Goal: Task Accomplishment & Management: Use online tool/utility

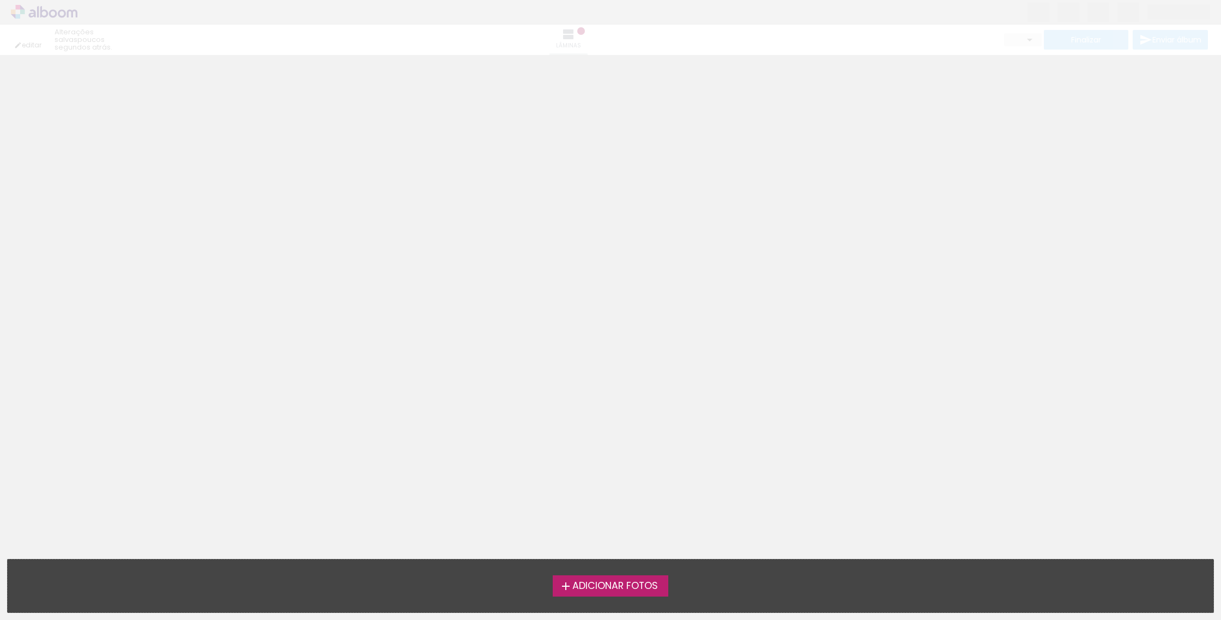
type input "0"
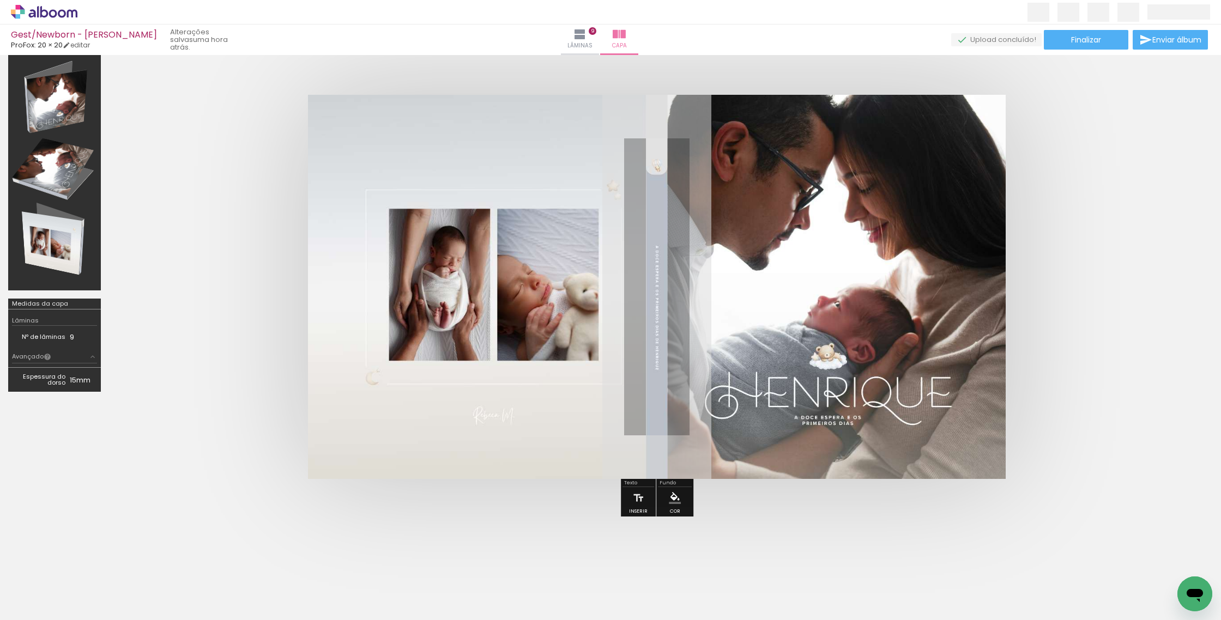
scroll to position [77, 0]
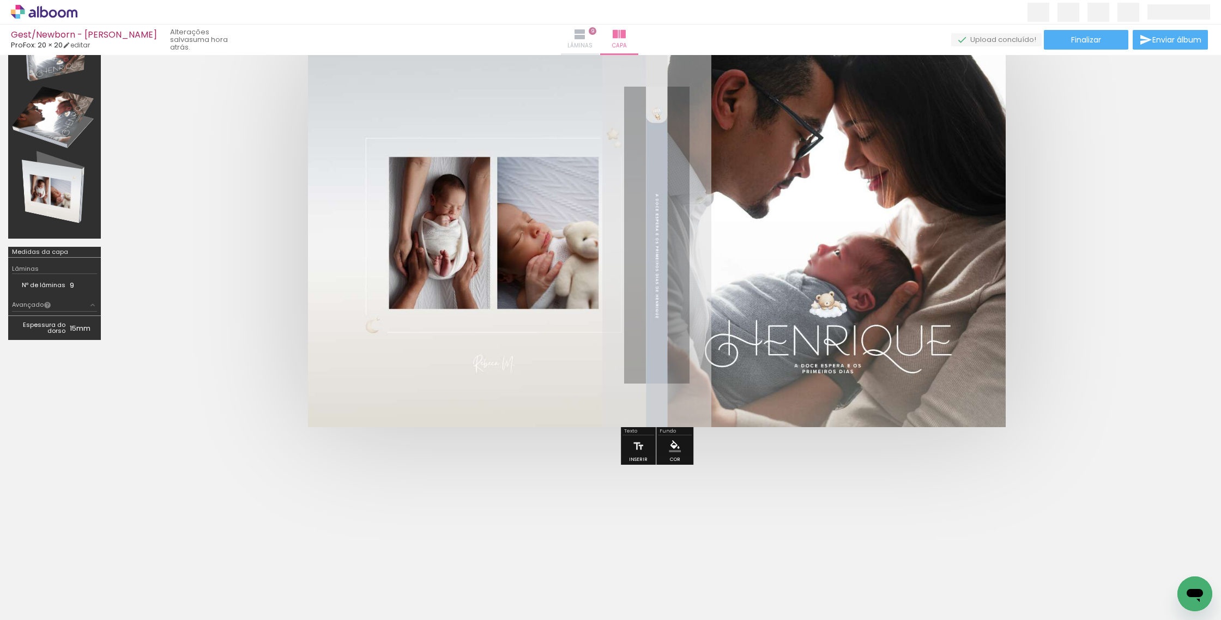
click at [593, 44] on span "Lâminas" at bounding box center [579, 46] width 25 height 10
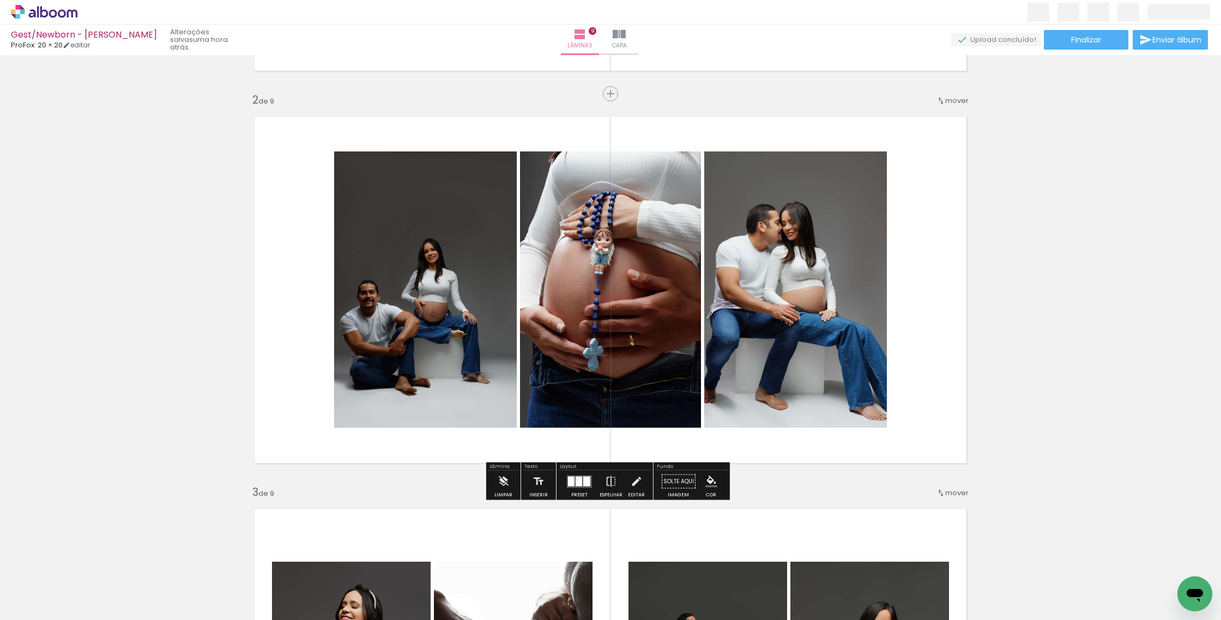
scroll to position [371, 0]
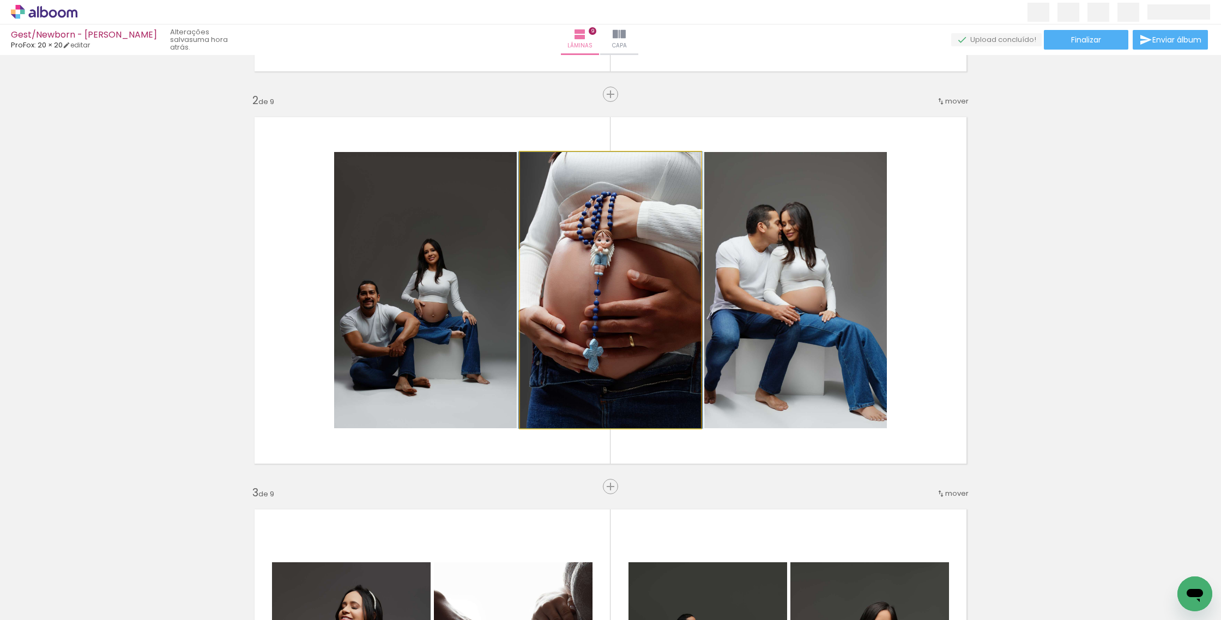
click at [593, 347] on quentale-photo at bounding box center [610, 290] width 181 height 276
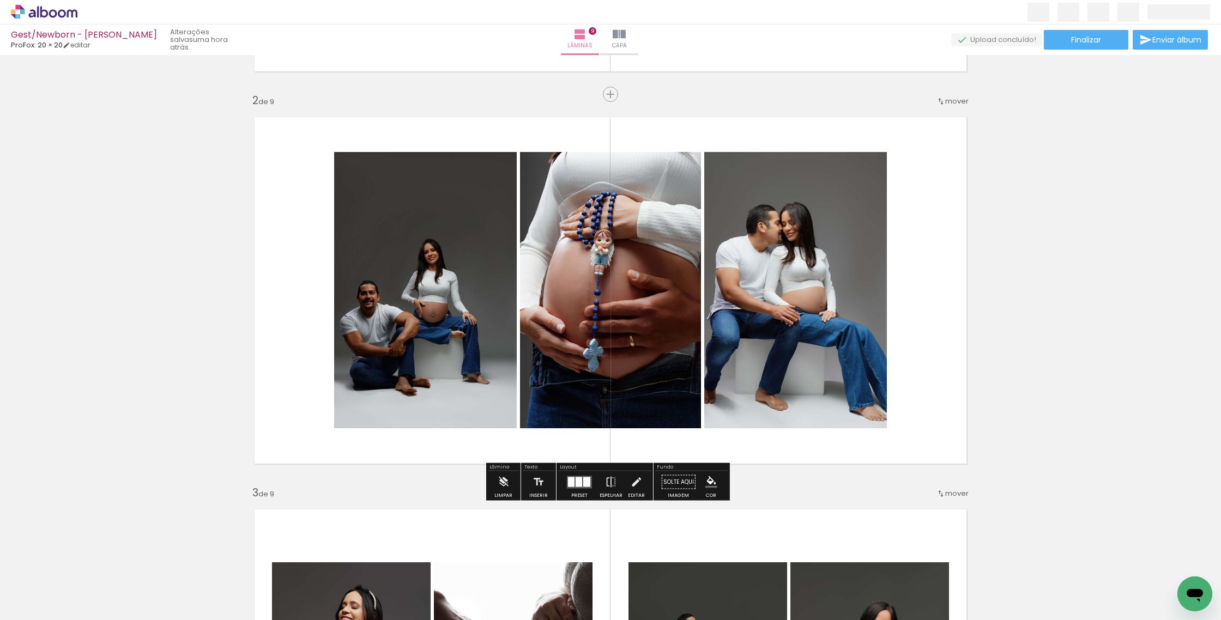
click at [576, 486] on div at bounding box center [579, 482] width 7 height 10
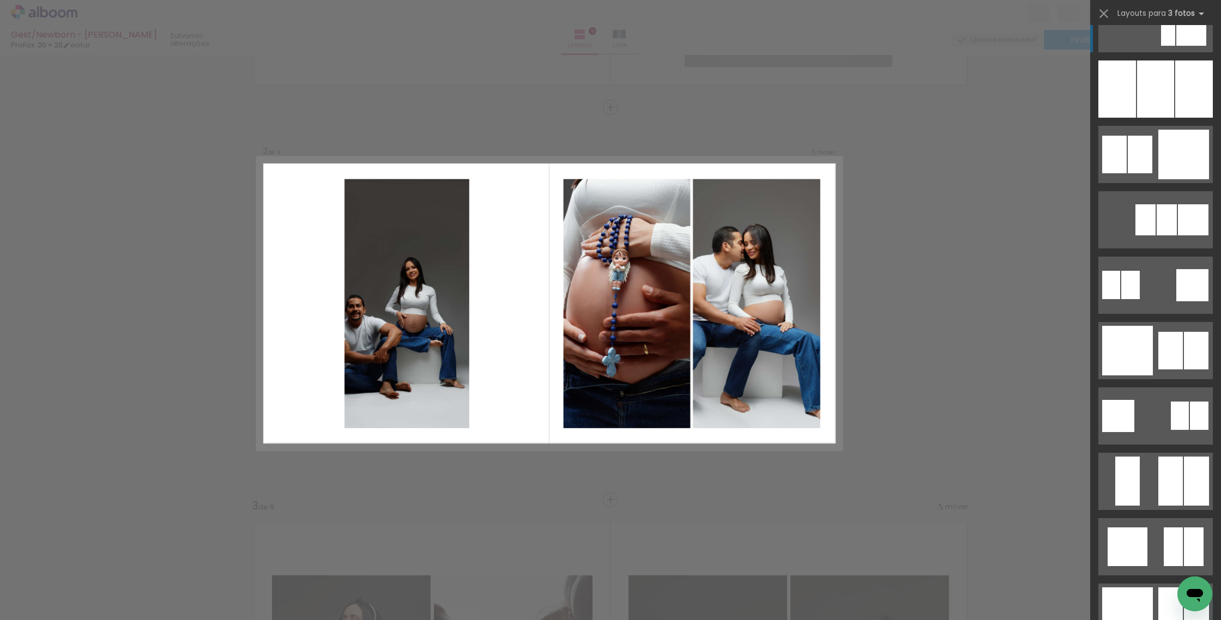
scroll to position [1024, 0]
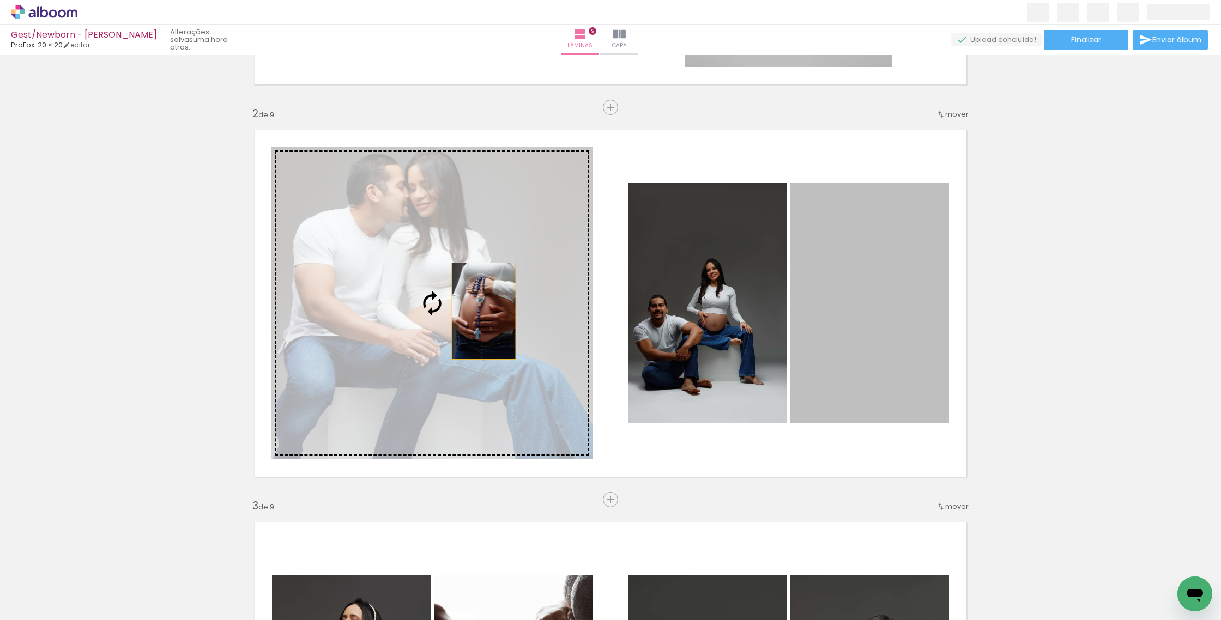
drag, startPoint x: 862, startPoint y: 304, endPoint x: 480, endPoint y: 311, distance: 382.2
click at [0, 0] on slot at bounding box center [0, 0] width 0 height 0
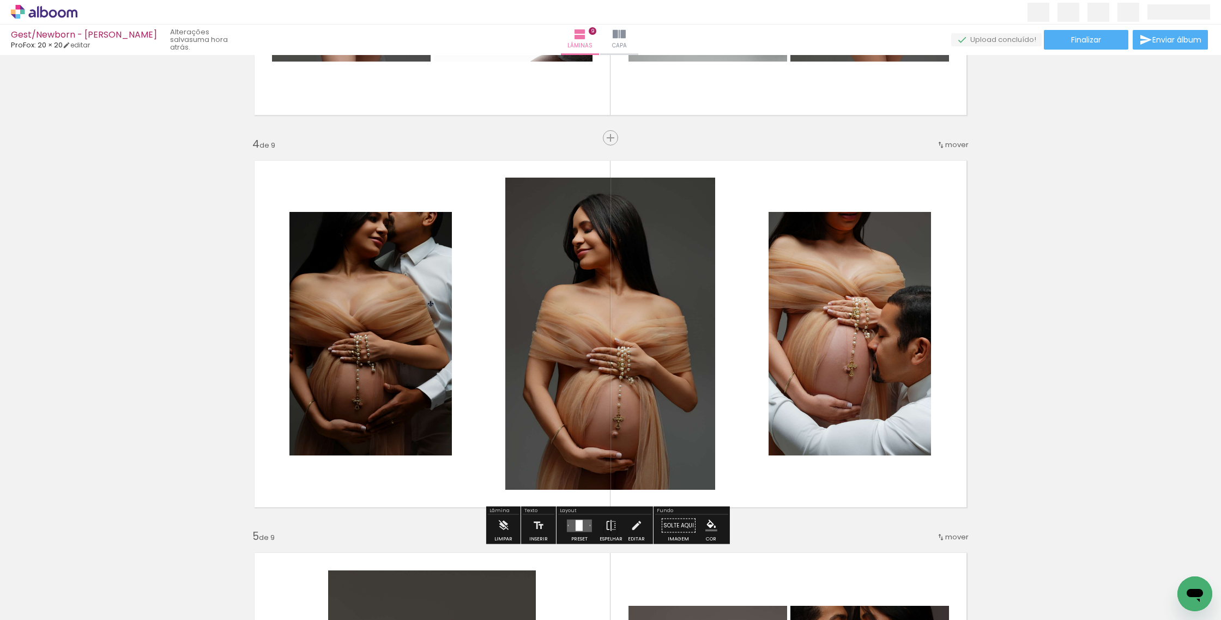
scroll to position [1132, 0]
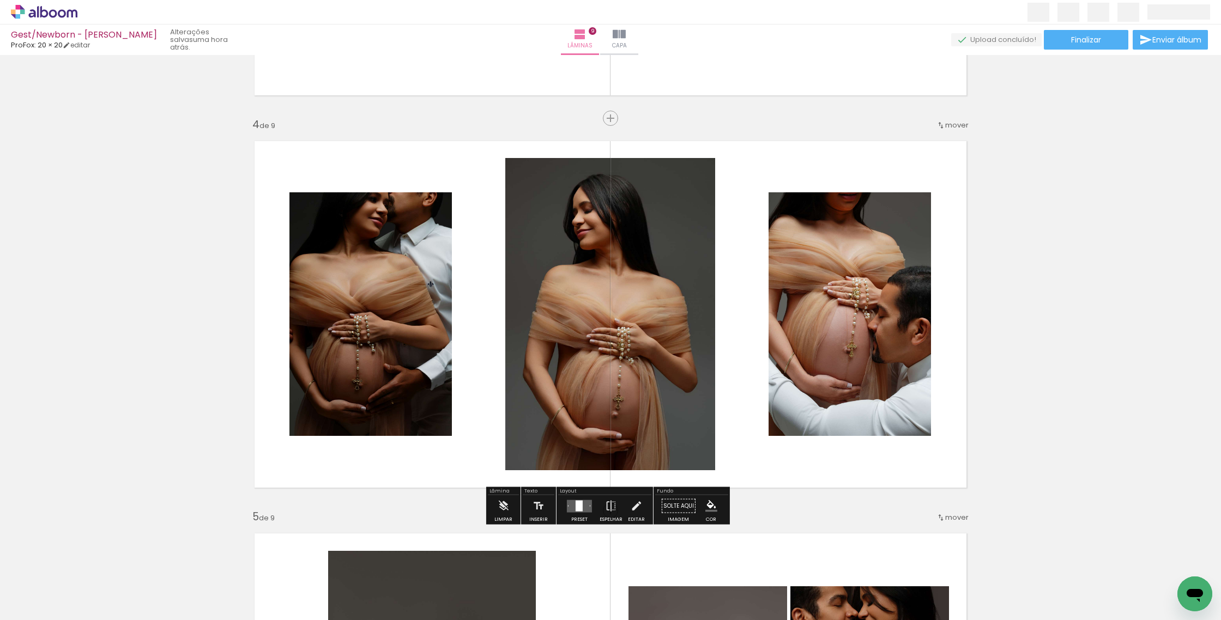
click at [577, 503] on div at bounding box center [579, 505] width 7 height 11
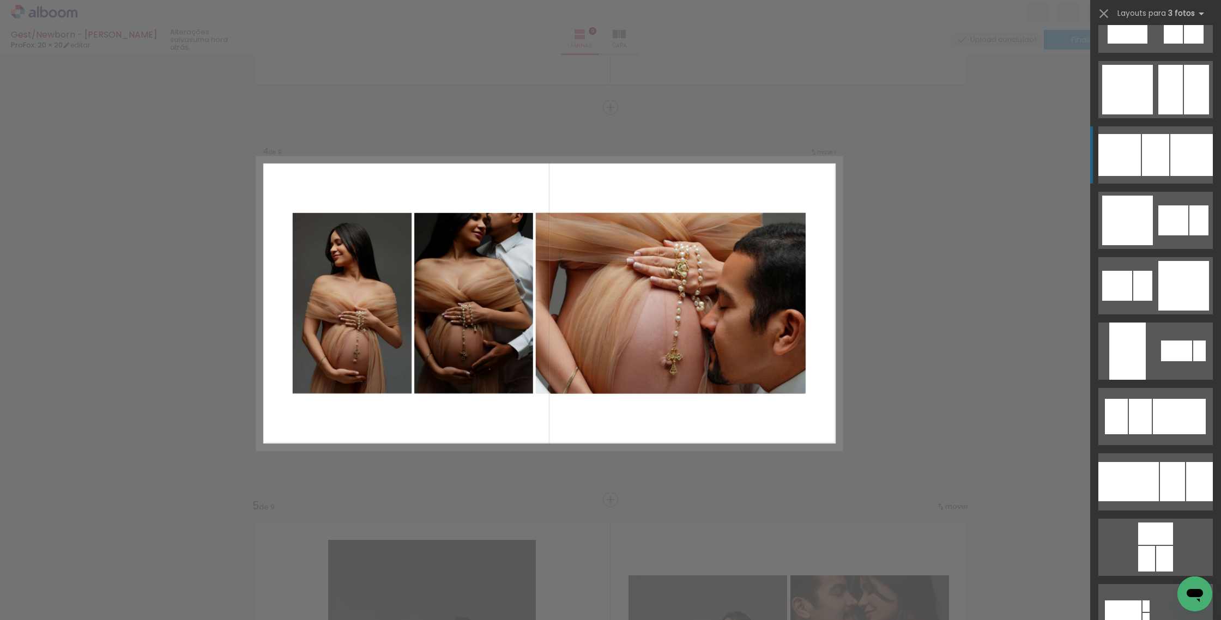
scroll to position [1541, 0]
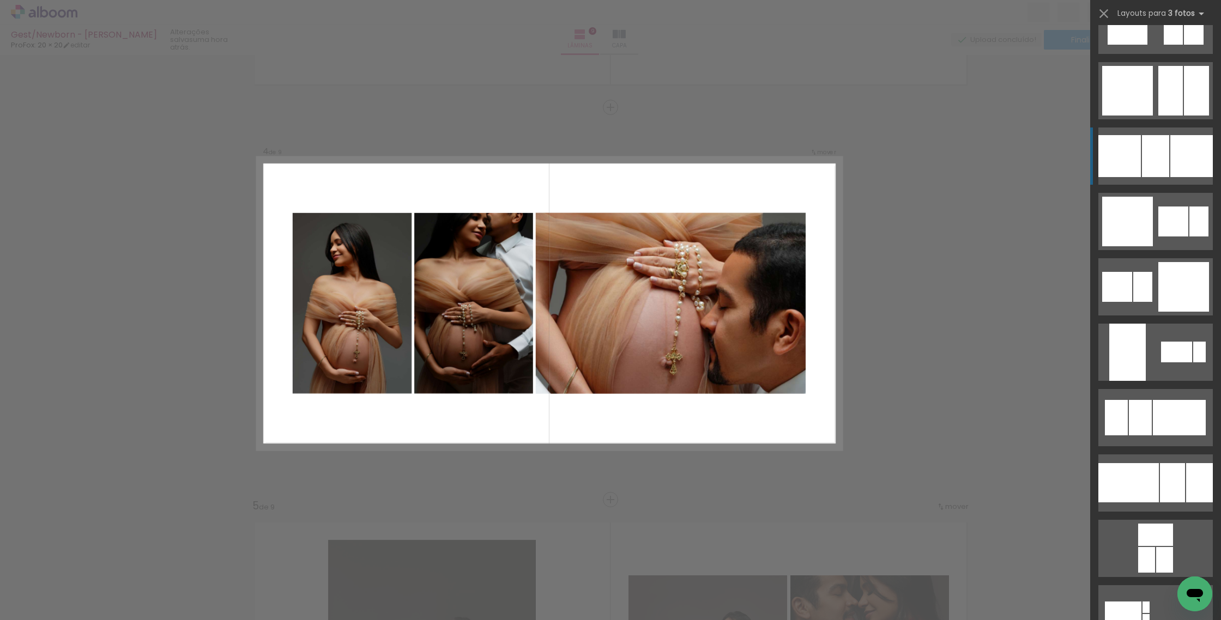
click at [1168, 427] on div at bounding box center [1179, 417] width 53 height 35
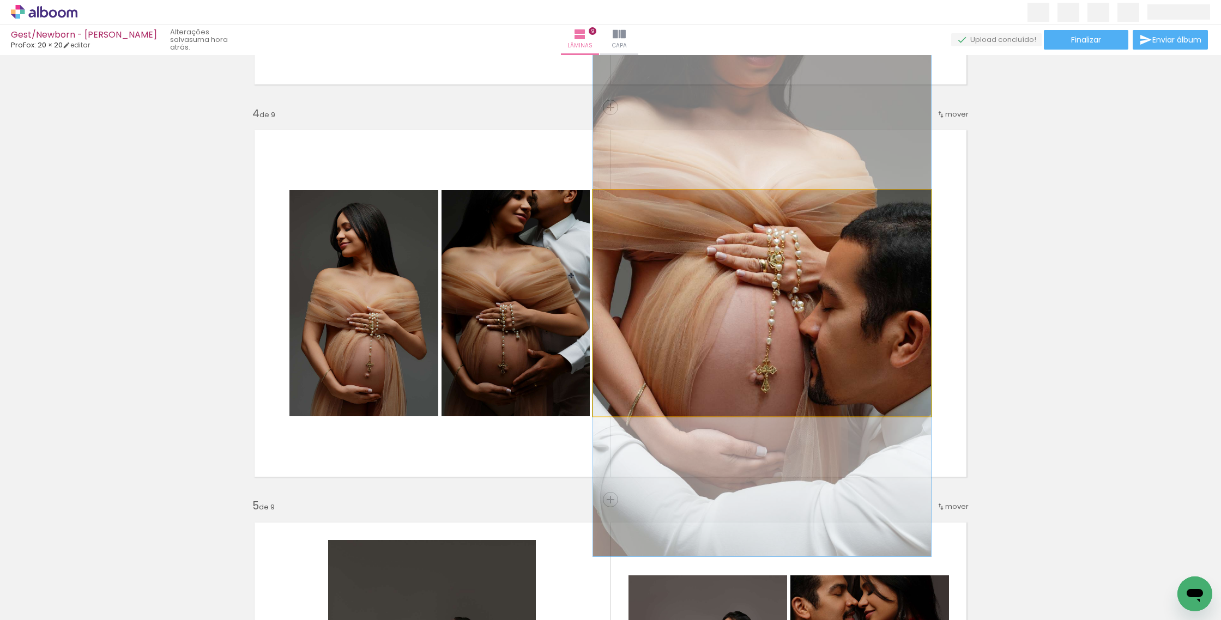
click at [793, 342] on quentale-photo at bounding box center [762, 303] width 338 height 226
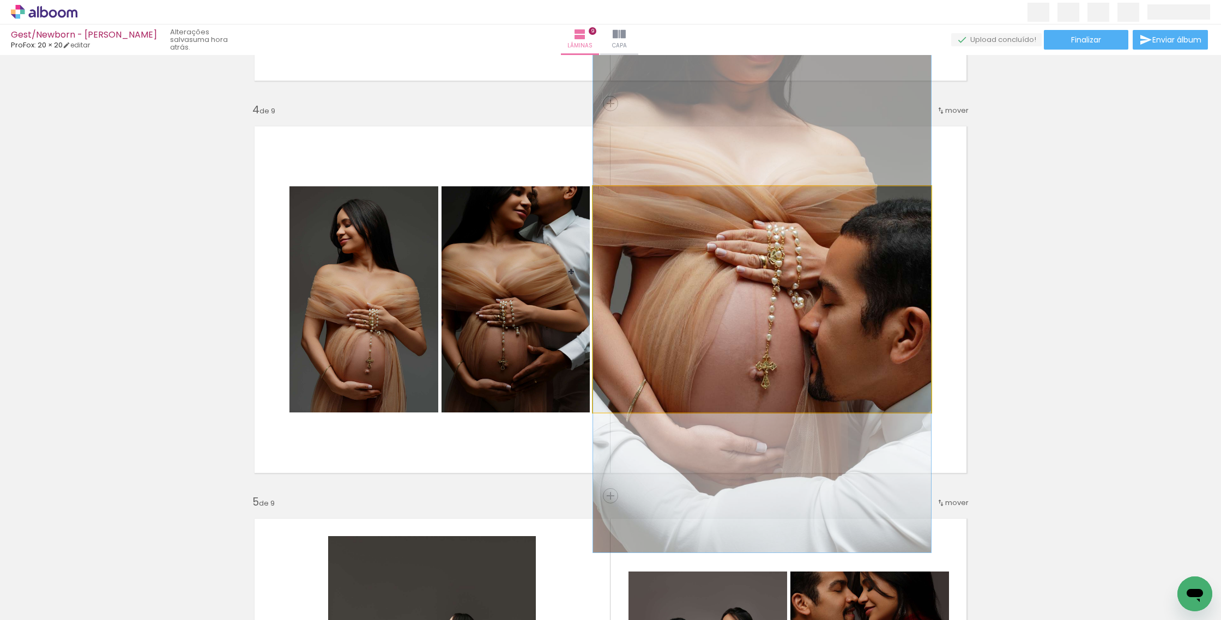
scroll to position [1148, 0]
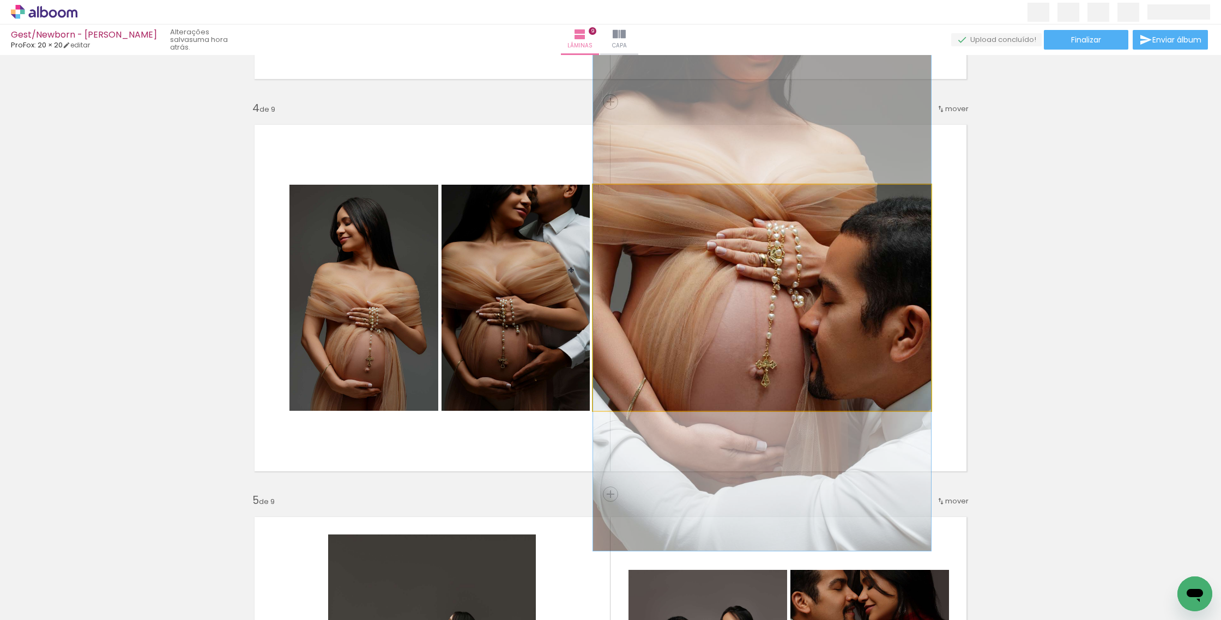
click at [793, 342] on quentale-photo at bounding box center [762, 298] width 338 height 226
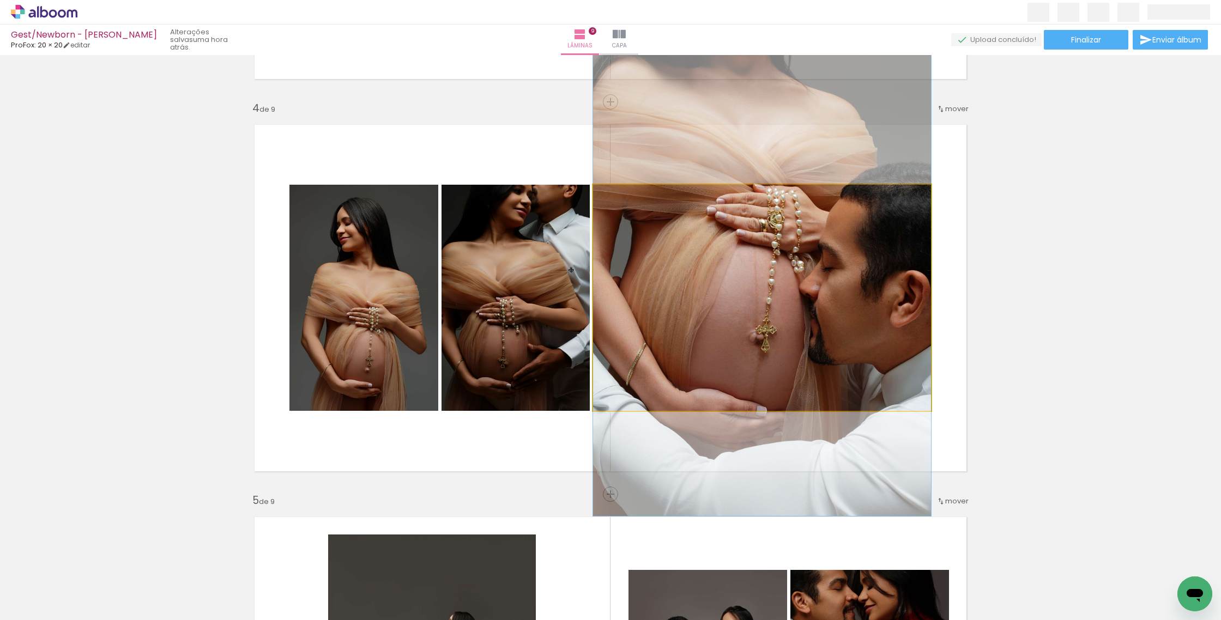
drag, startPoint x: 831, startPoint y: 333, endPoint x: 829, endPoint y: 301, distance: 32.2
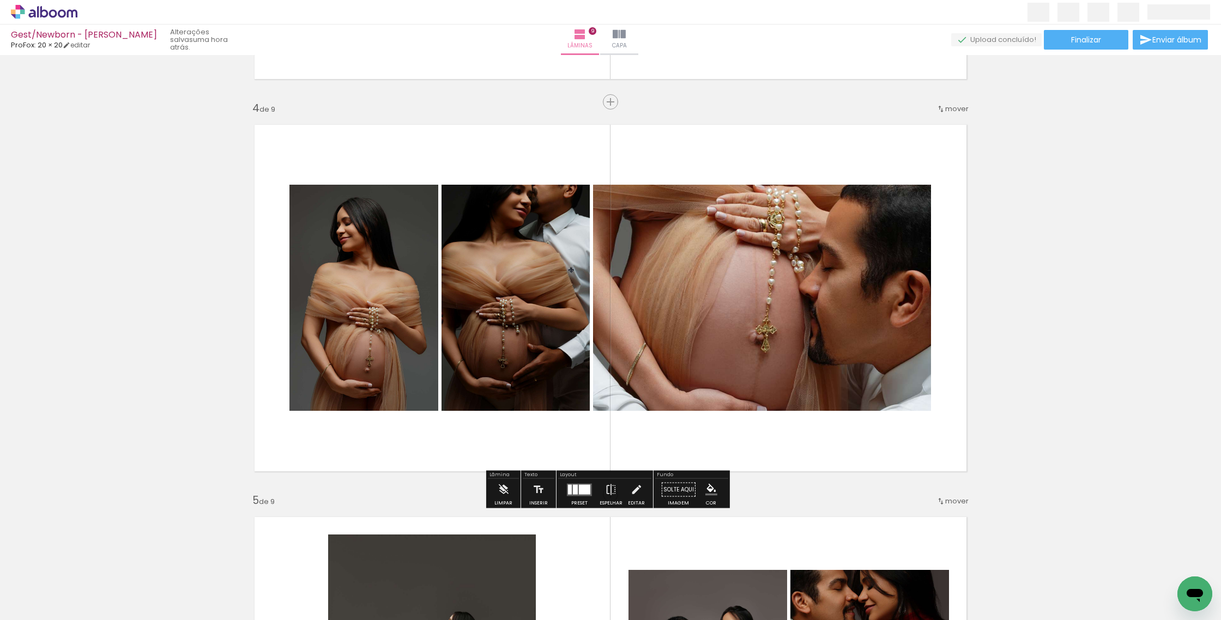
click at [487, 280] on quentale-photo at bounding box center [516, 298] width 148 height 226
click at [654, 496] on div "Fundo Solte aqui Imagem Cor" at bounding box center [692, 490] width 76 height 38
click at [634, 494] on iron-icon at bounding box center [636, 490] width 12 height 22
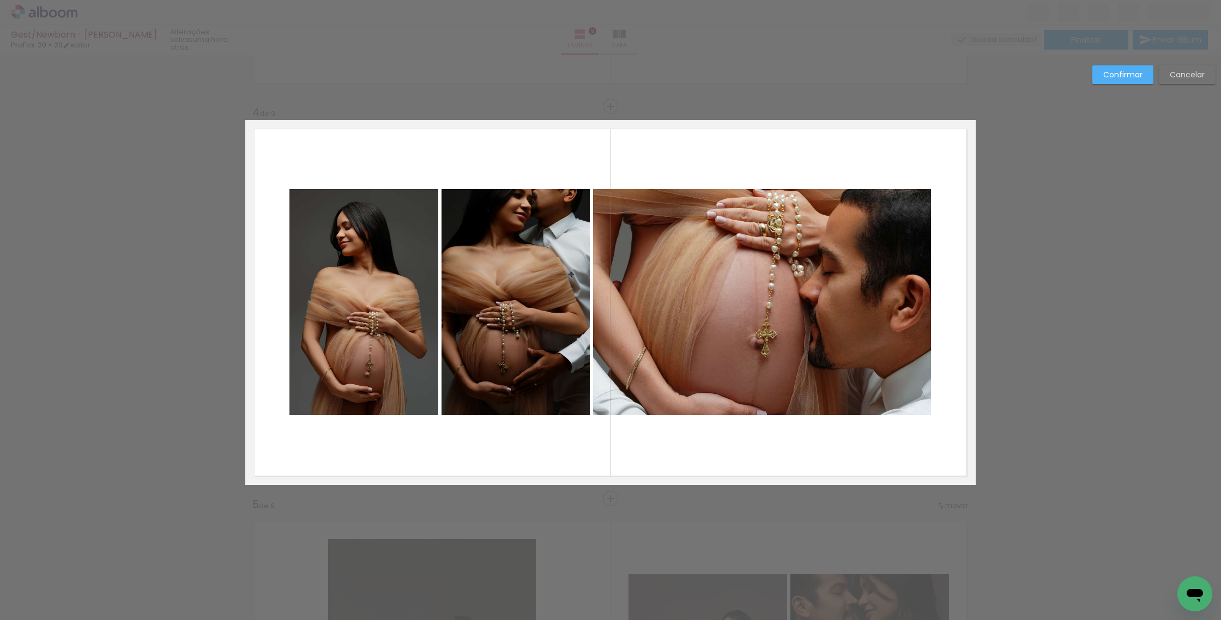
scroll to position [1143, 0]
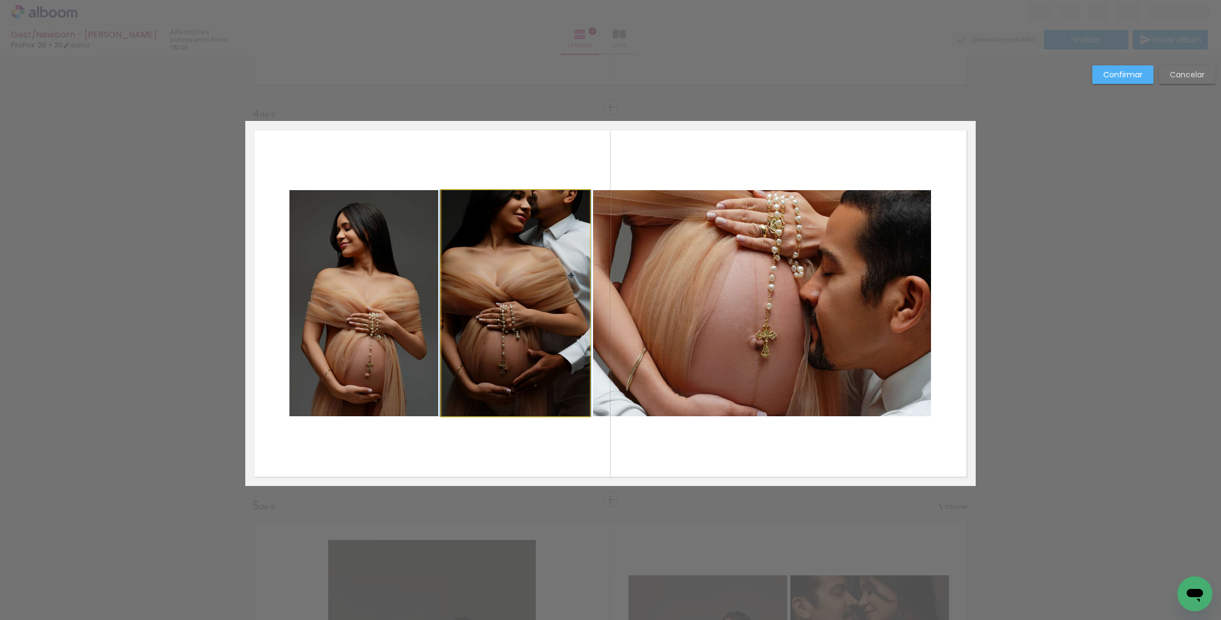
click at [510, 281] on quentale-photo at bounding box center [516, 303] width 148 height 226
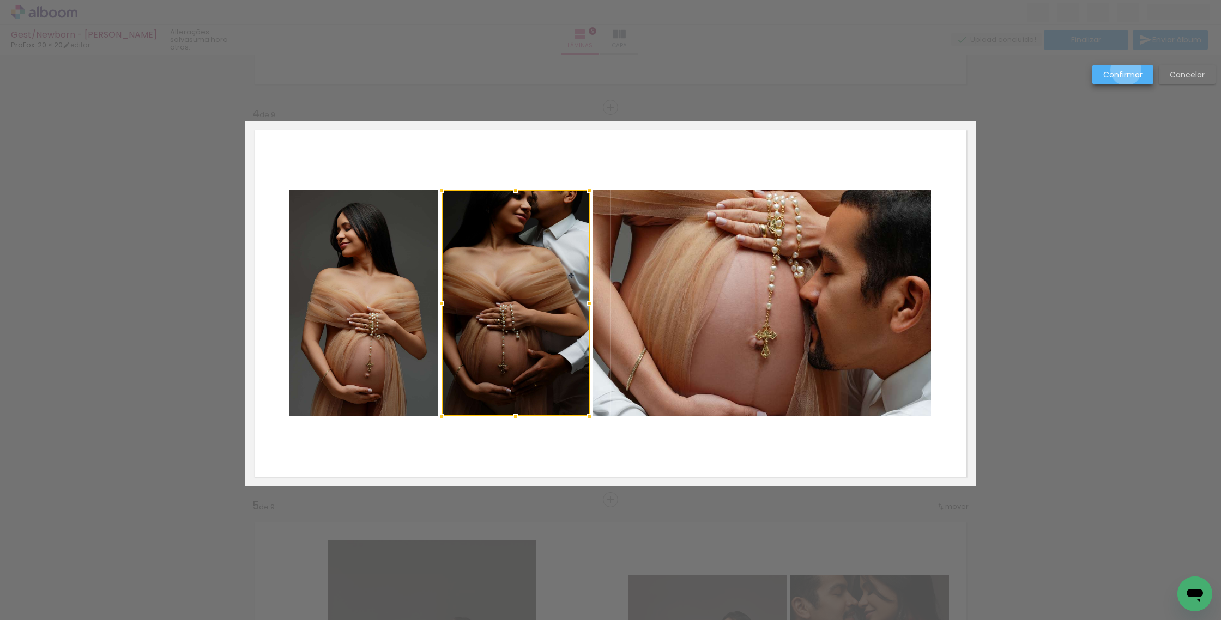
click at [0, 0] on slot "Confirmar" at bounding box center [0, 0] width 0 height 0
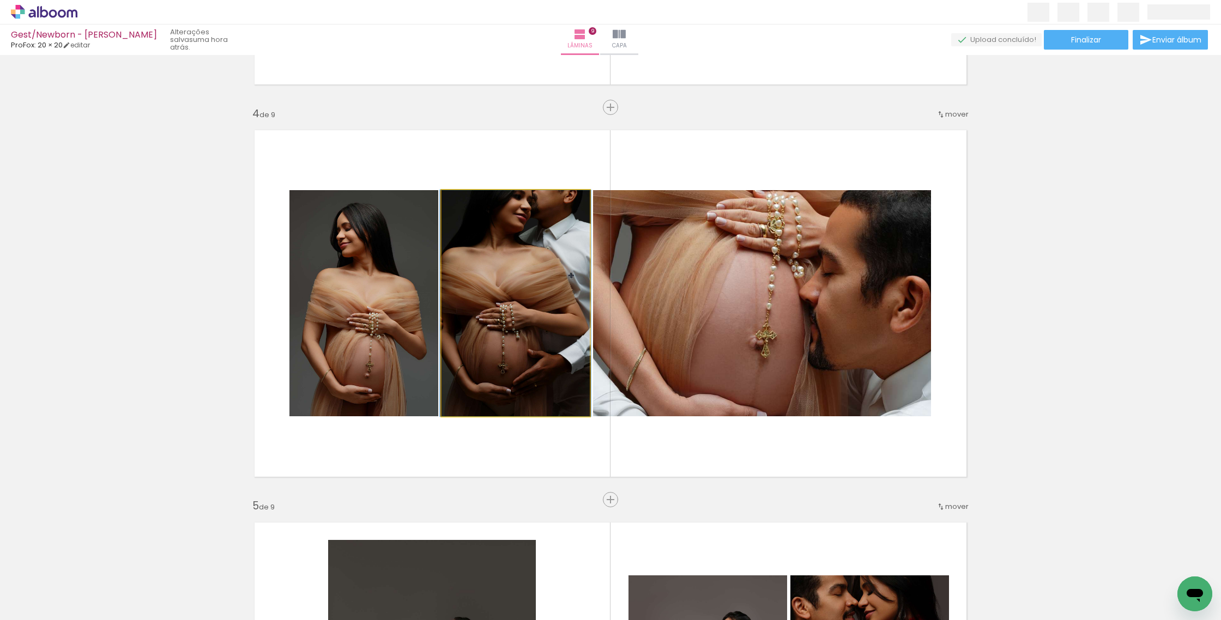
click at [545, 358] on quentale-photo at bounding box center [516, 303] width 148 height 226
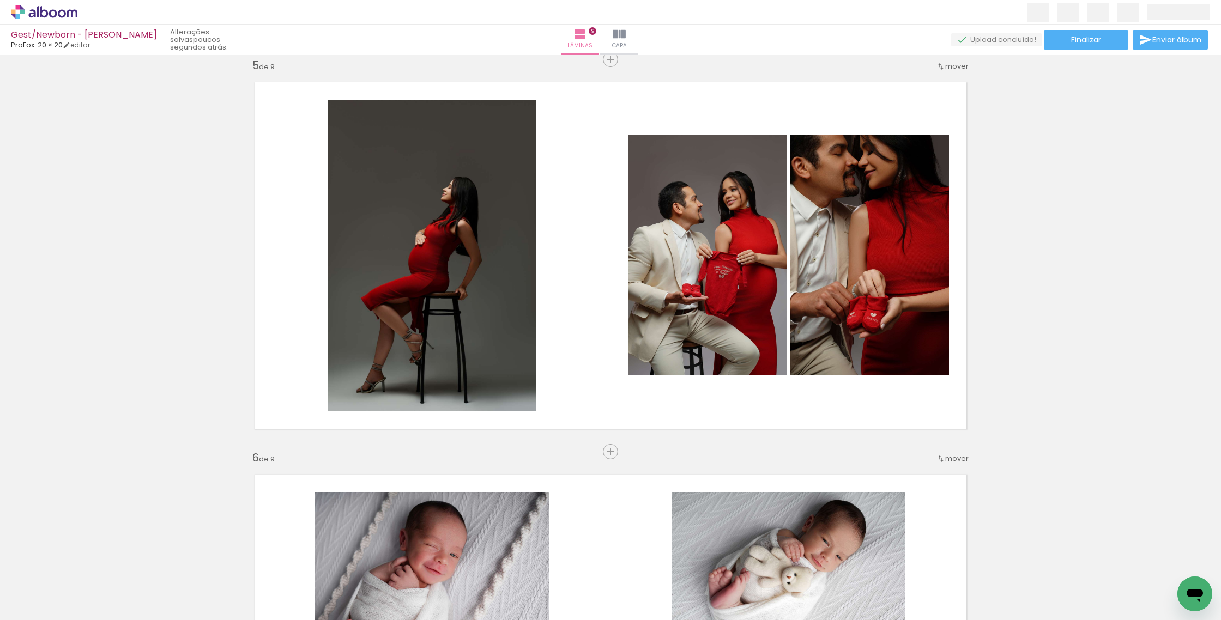
scroll to position [1553, 0]
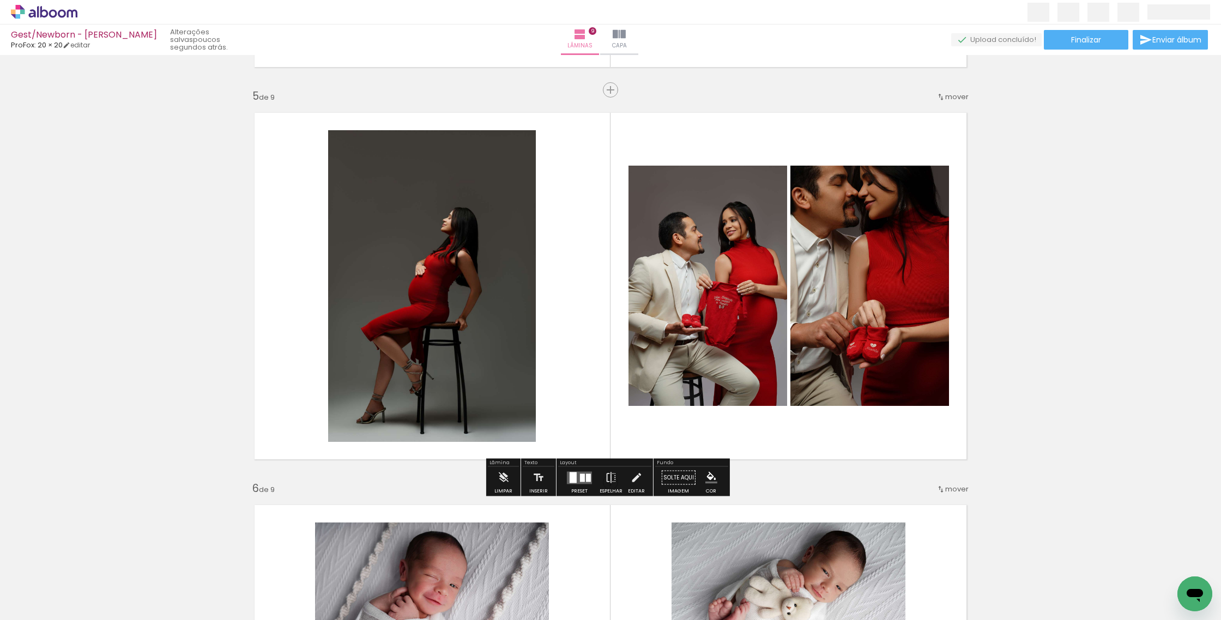
drag, startPoint x: 578, startPoint y: 396, endPoint x: 577, endPoint y: 404, distance: 8.2
click at [579, 397] on quentale-layouter at bounding box center [610, 286] width 730 height 365
click at [587, 475] on div at bounding box center [588, 478] width 5 height 8
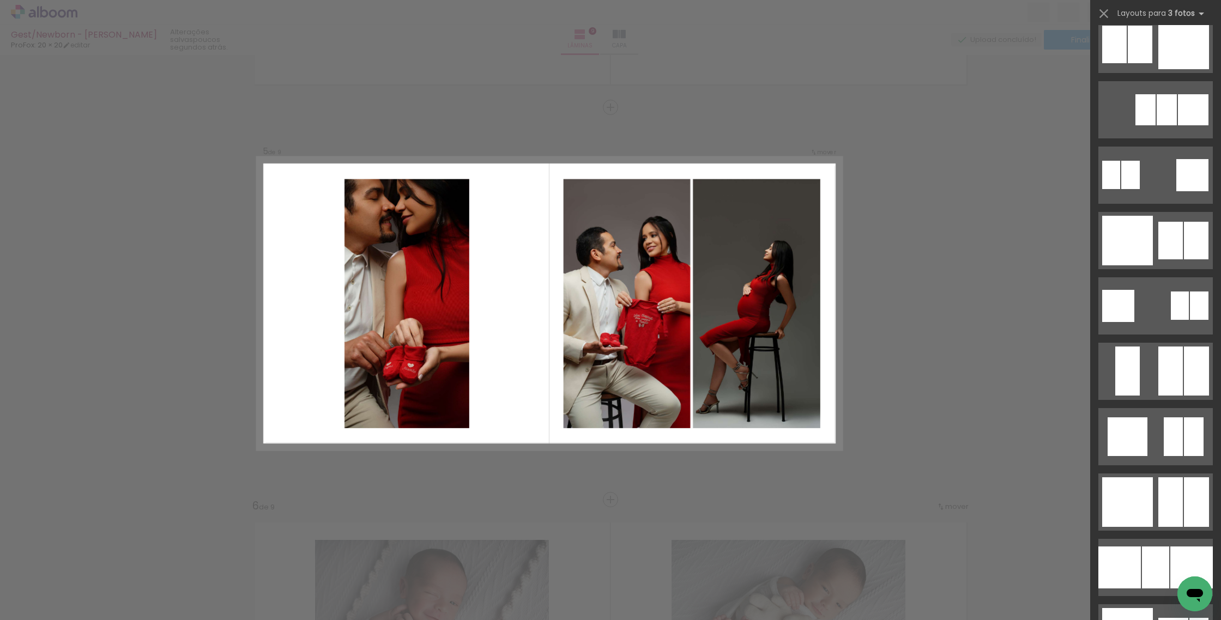
scroll to position [1128, 0]
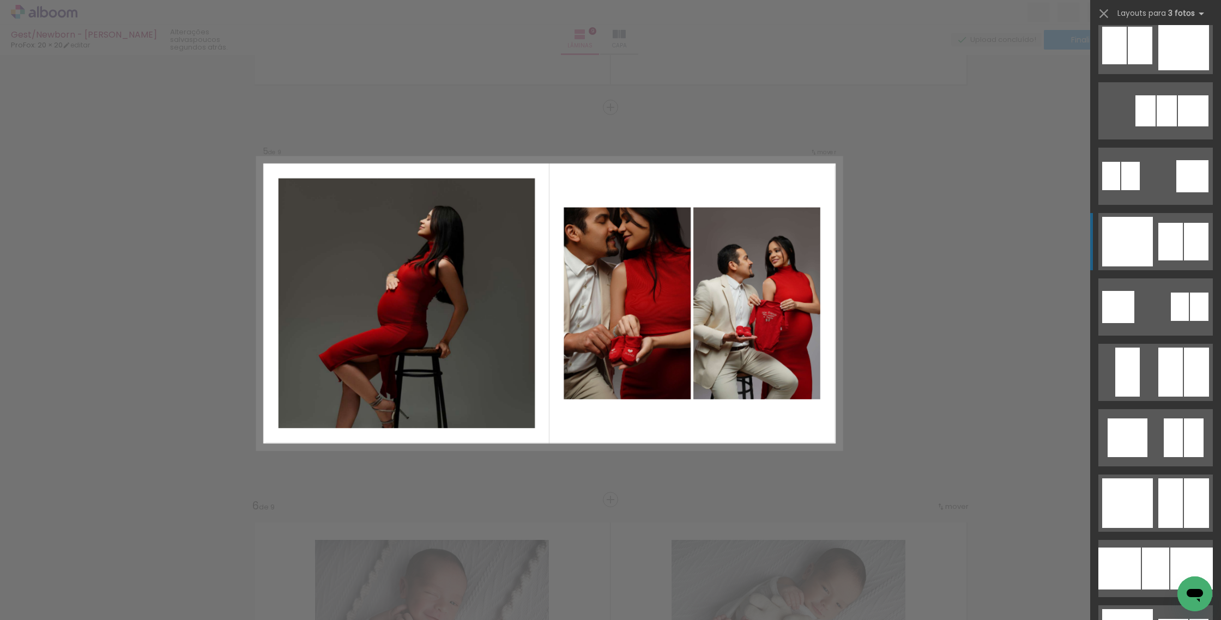
click at [1158, 126] on div at bounding box center [1167, 110] width 20 height 31
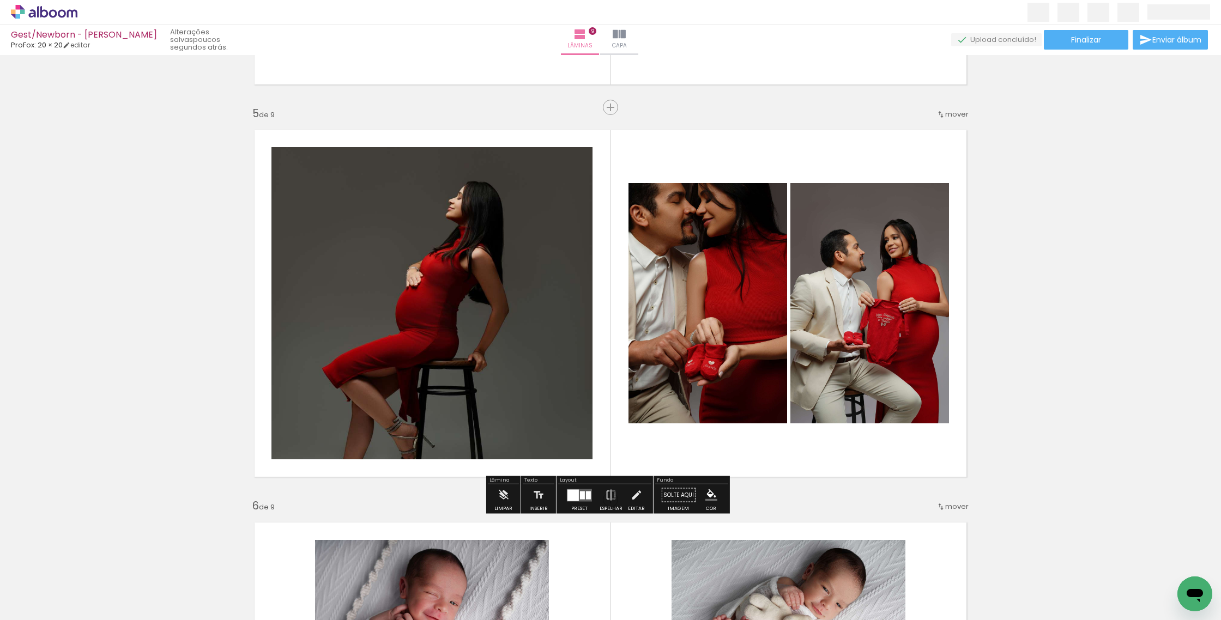
click at [487, 387] on quentale-photo at bounding box center [431, 303] width 321 height 312
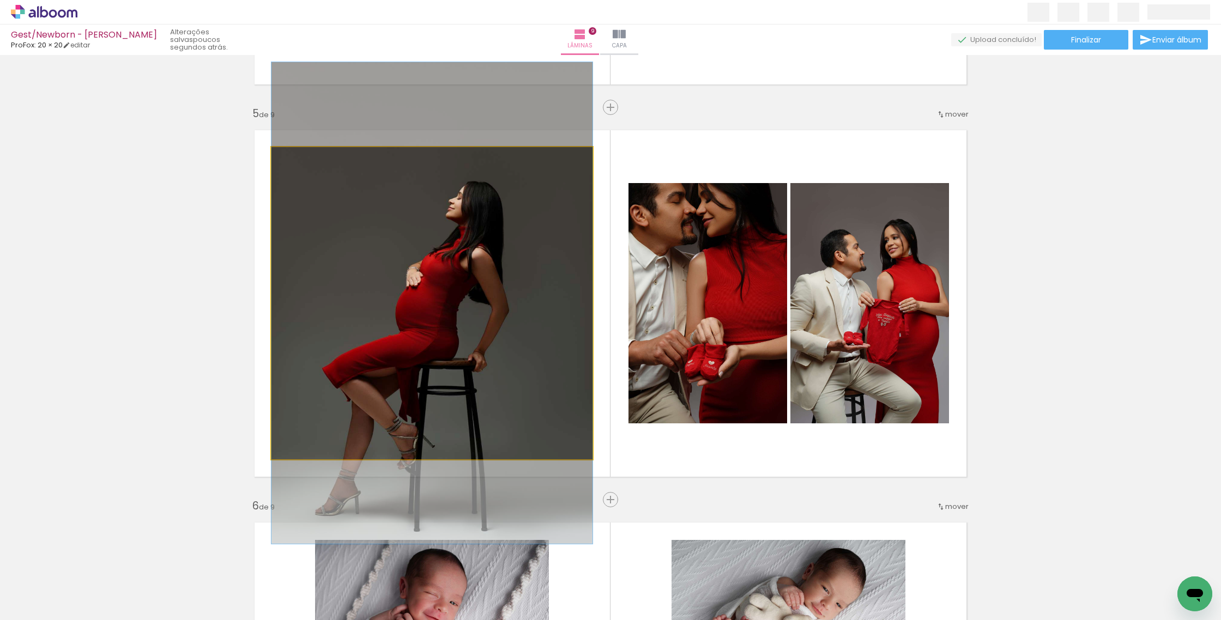
click at [487, 387] on quentale-photo at bounding box center [431, 303] width 321 height 312
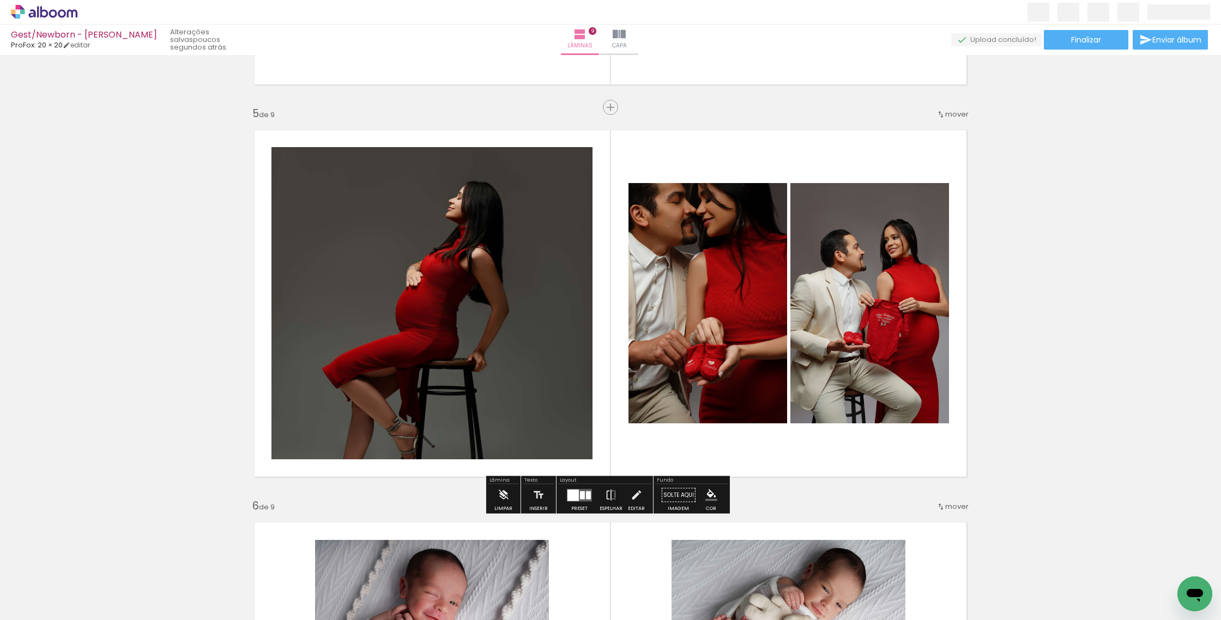
click at [583, 499] on quentale-layouter at bounding box center [579, 495] width 25 height 13
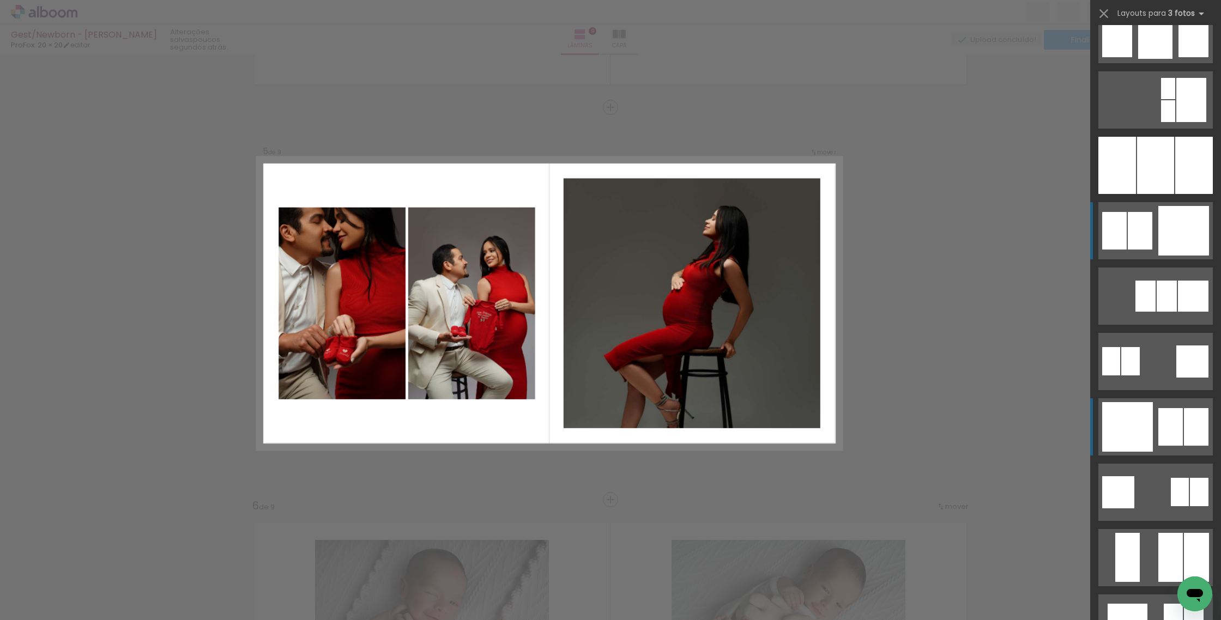
scroll to position [894, 0]
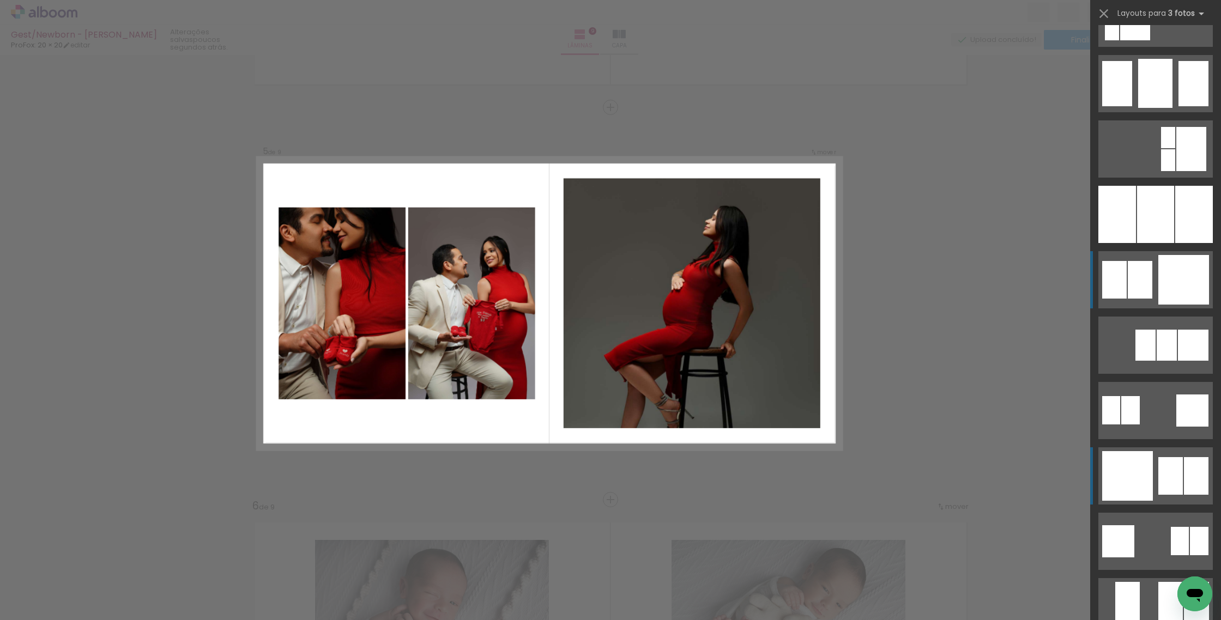
click at [1157, 330] on div at bounding box center [1167, 345] width 20 height 31
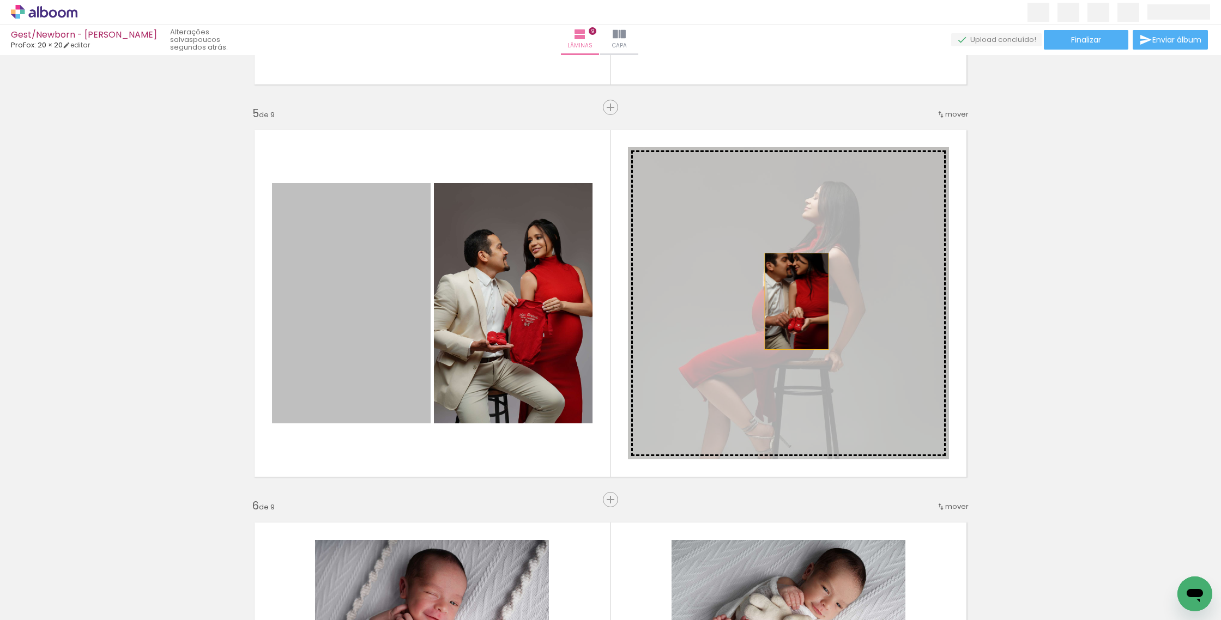
drag, startPoint x: 350, startPoint y: 298, endPoint x: 799, endPoint y: 303, distance: 449.2
click at [0, 0] on slot at bounding box center [0, 0] width 0 height 0
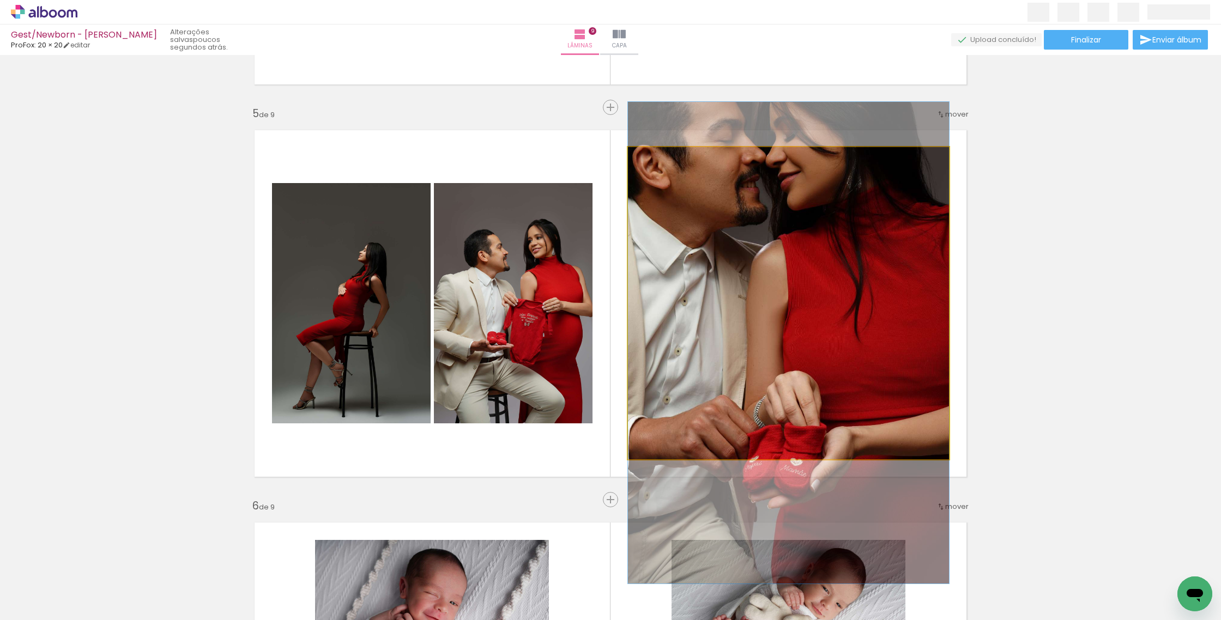
drag, startPoint x: 839, startPoint y: 354, endPoint x: 832, endPoint y: 367, distance: 14.4
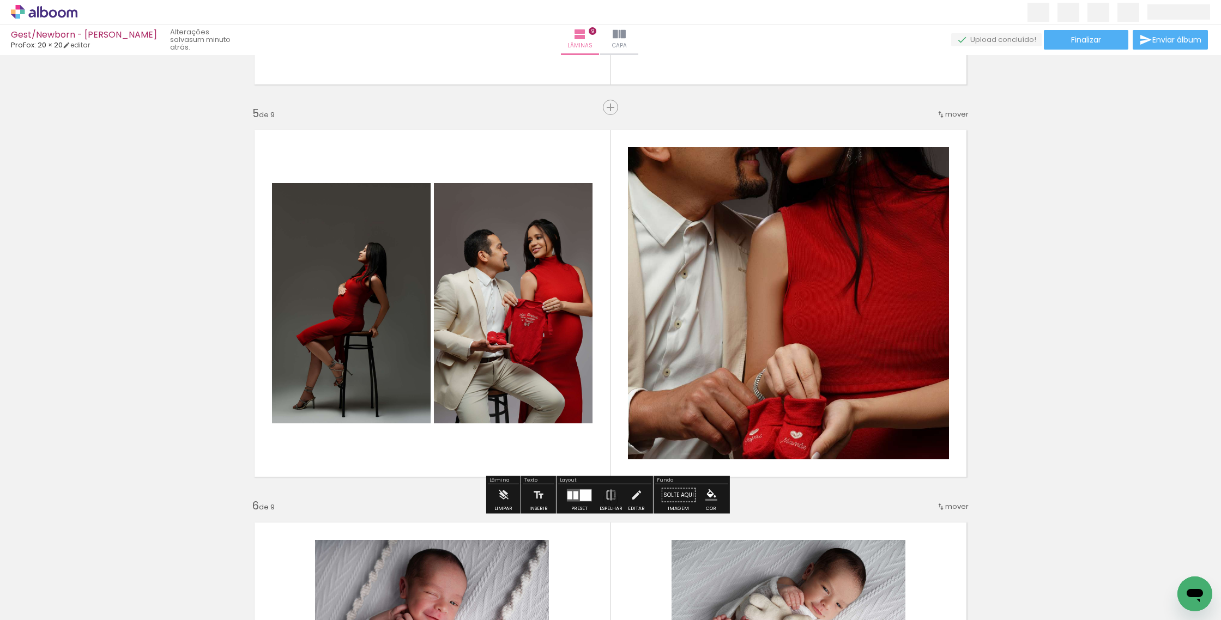
drag, startPoint x: 570, startPoint y: 497, endPoint x: 579, endPoint y: 494, distance: 10.2
click at [570, 497] on quentale-layouter at bounding box center [579, 495] width 25 height 13
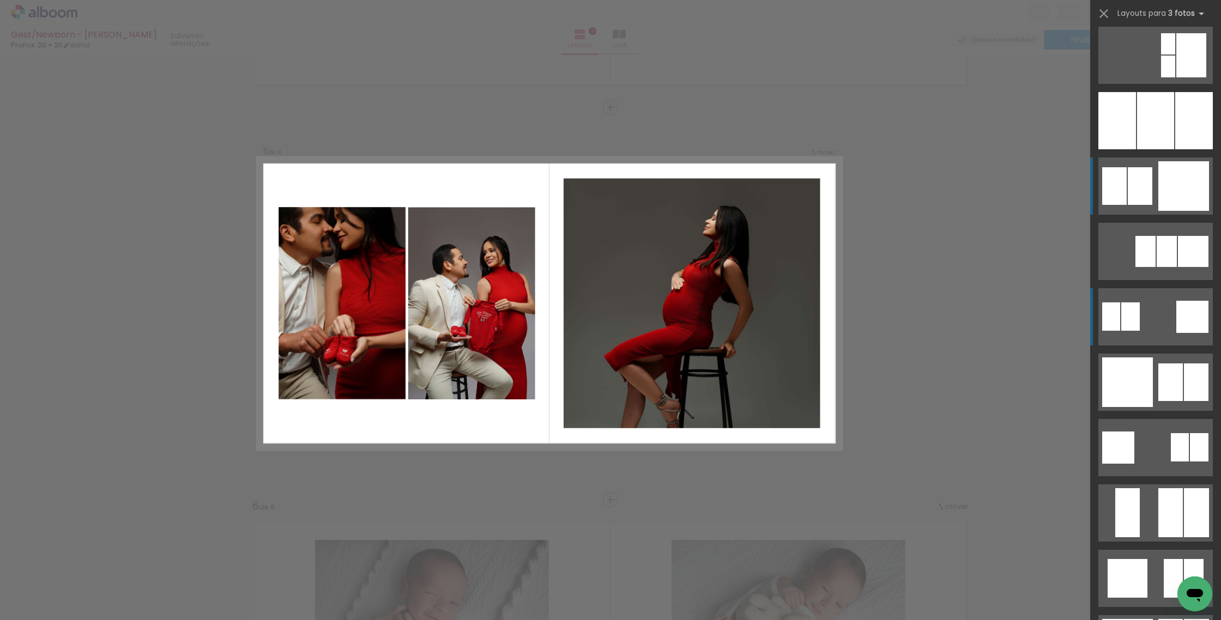
scroll to position [984, 0]
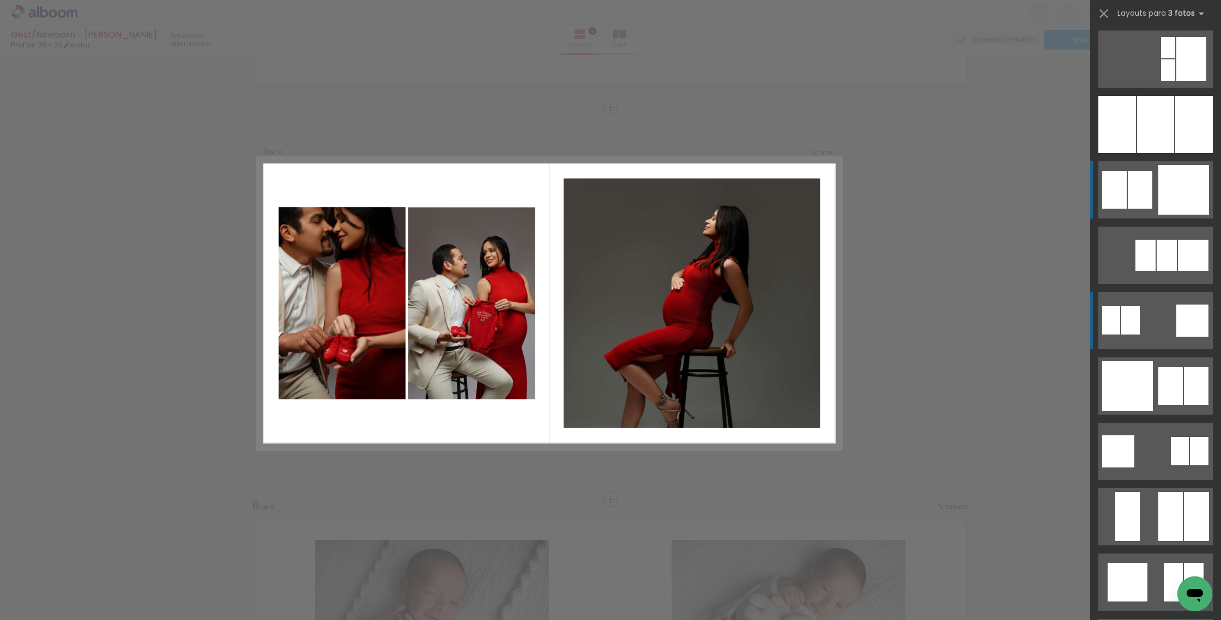
click at [1178, 240] on div at bounding box center [1193, 255] width 31 height 31
click at [1180, 240] on div at bounding box center [1193, 255] width 31 height 31
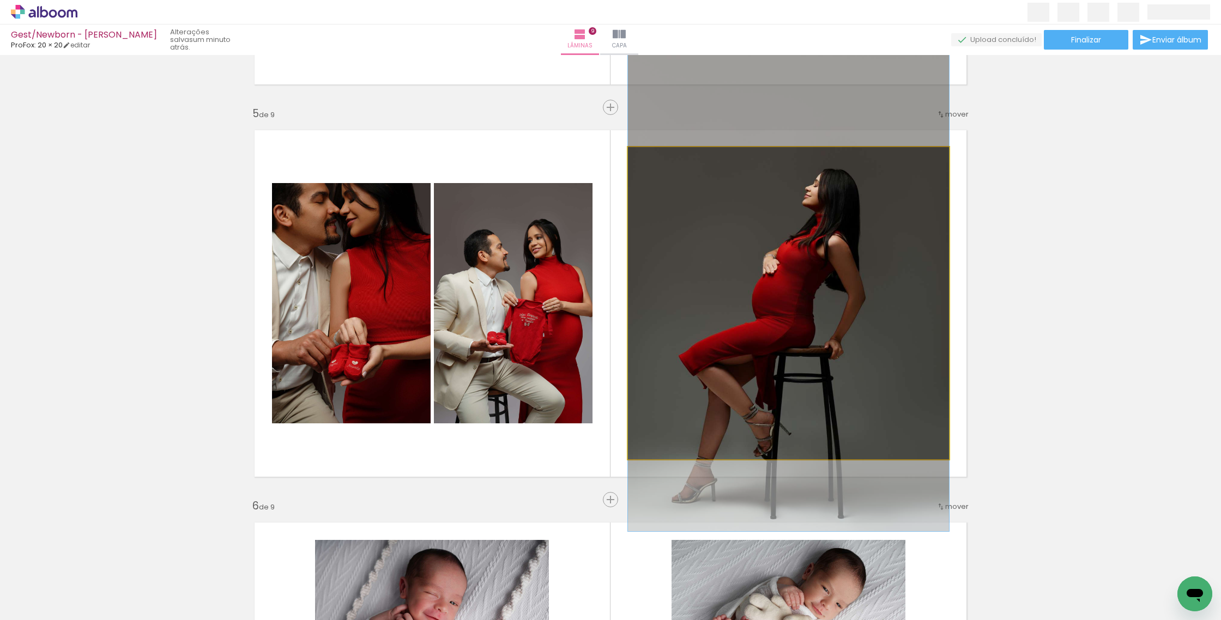
drag, startPoint x: 853, startPoint y: 309, endPoint x: 854, endPoint y: 297, distance: 12.6
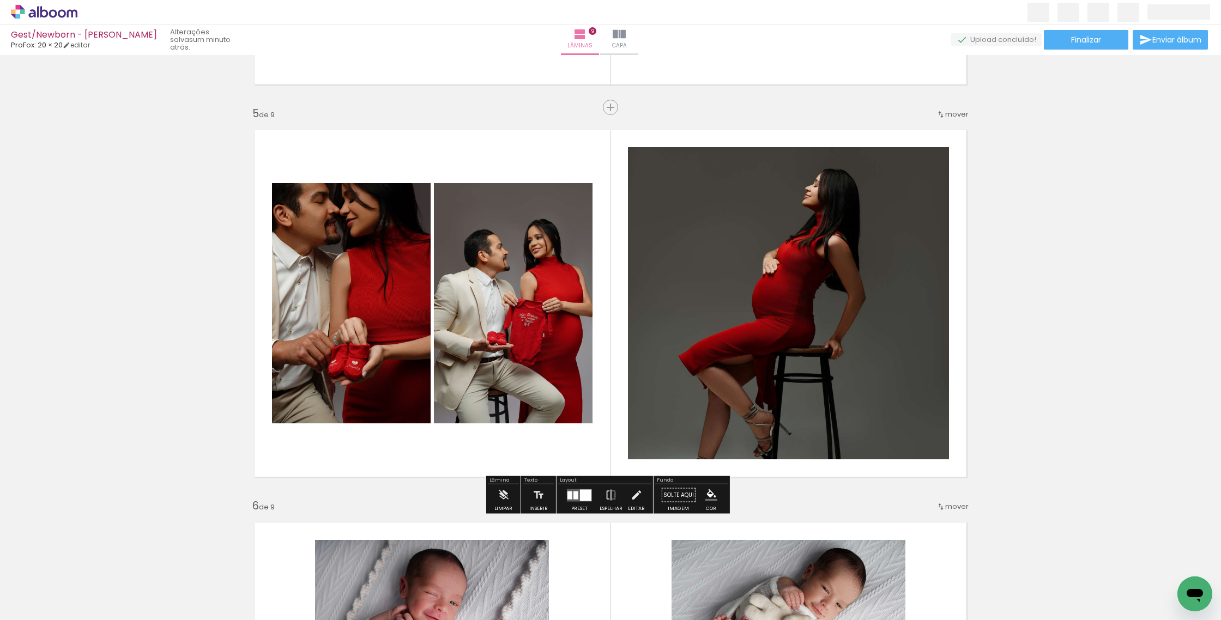
click at [837, 327] on quentale-photo at bounding box center [788, 303] width 321 height 312
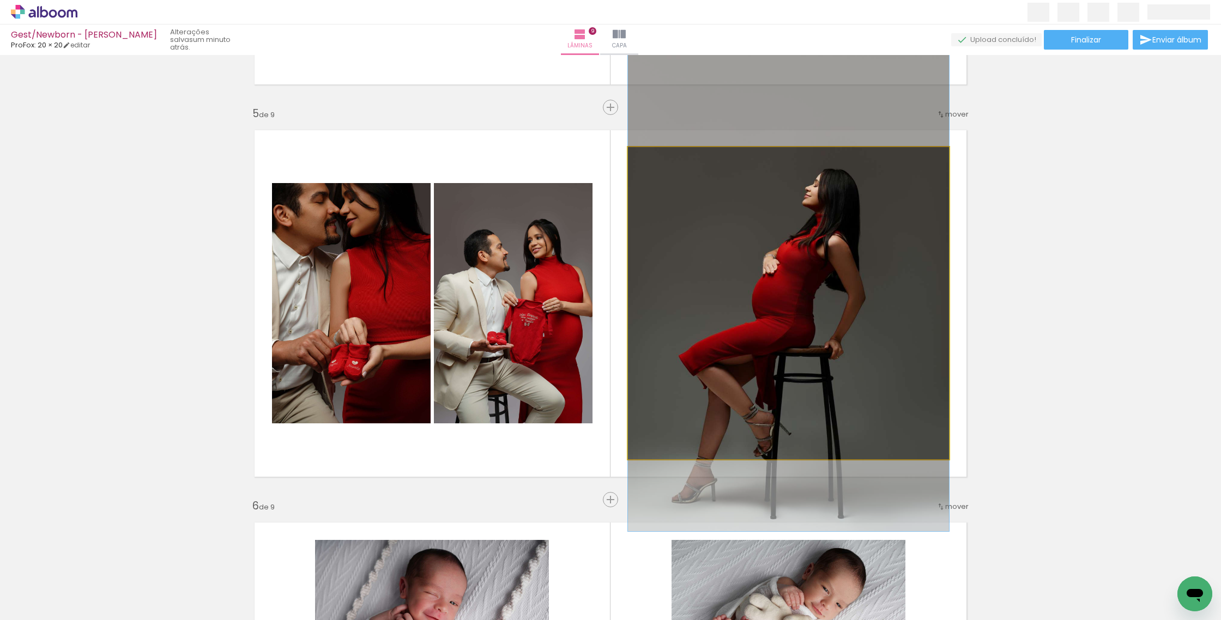
click at [837, 327] on quentale-photo at bounding box center [788, 303] width 321 height 312
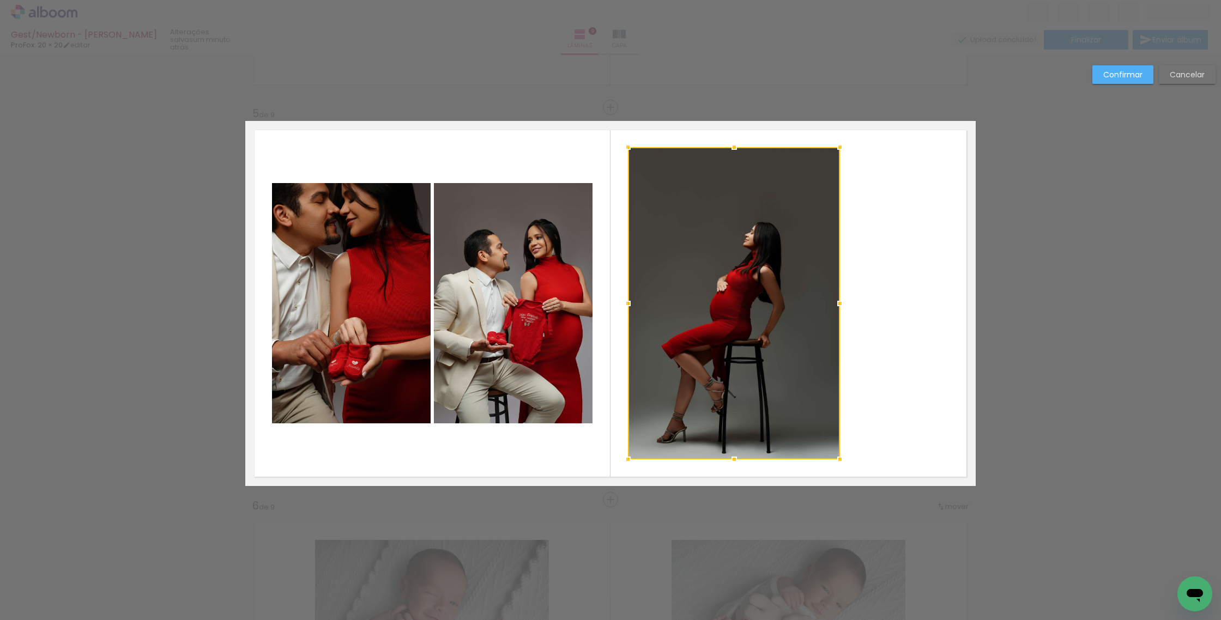
drag, startPoint x: 947, startPoint y: 303, endPoint x: 838, endPoint y: 304, distance: 109.0
click at [838, 304] on div at bounding box center [840, 304] width 22 height 22
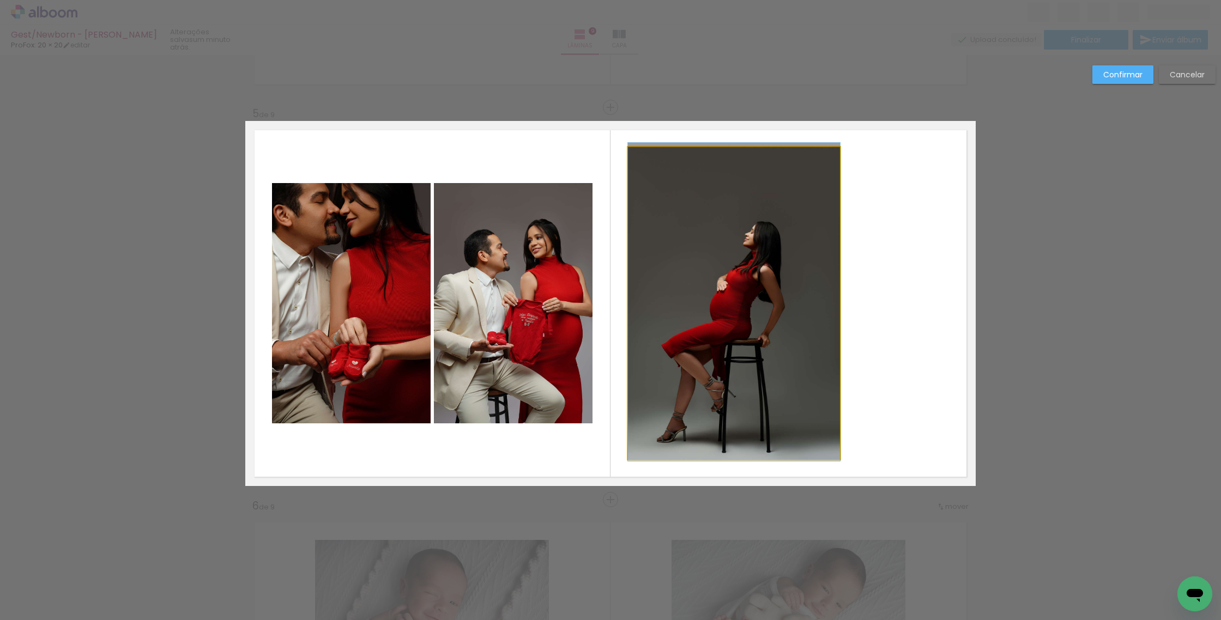
drag, startPoint x: 745, startPoint y: 301, endPoint x: 784, endPoint y: 300, distance: 38.7
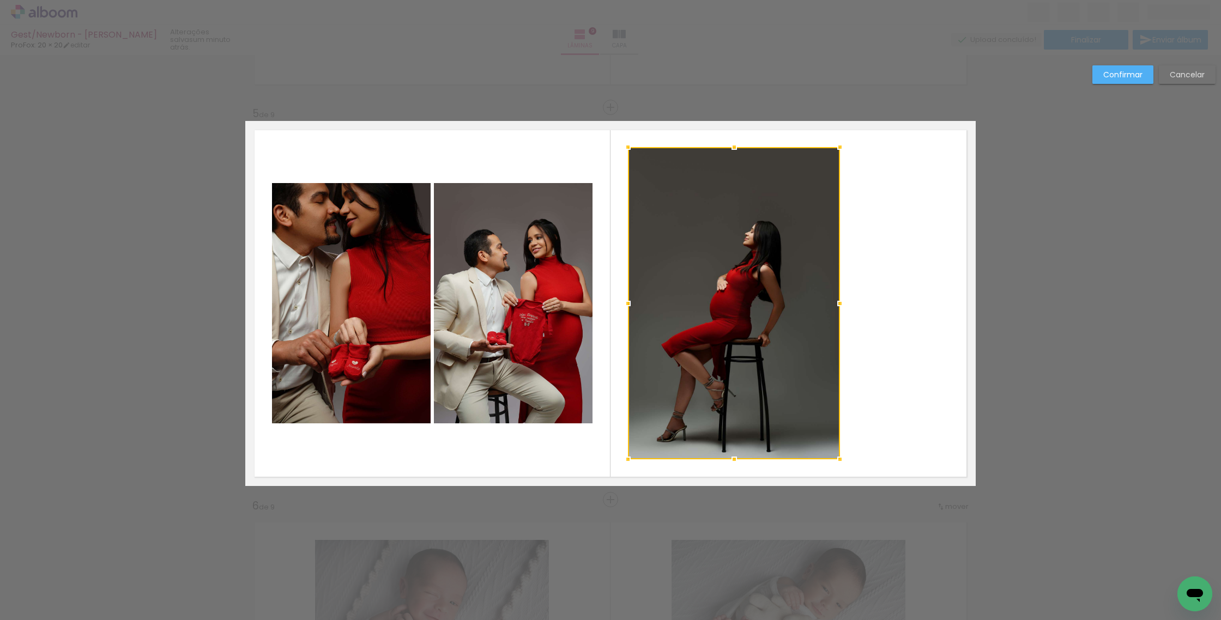
click at [886, 302] on quentale-layouter at bounding box center [610, 303] width 730 height 365
click at [774, 323] on quentale-photo at bounding box center [734, 303] width 212 height 312
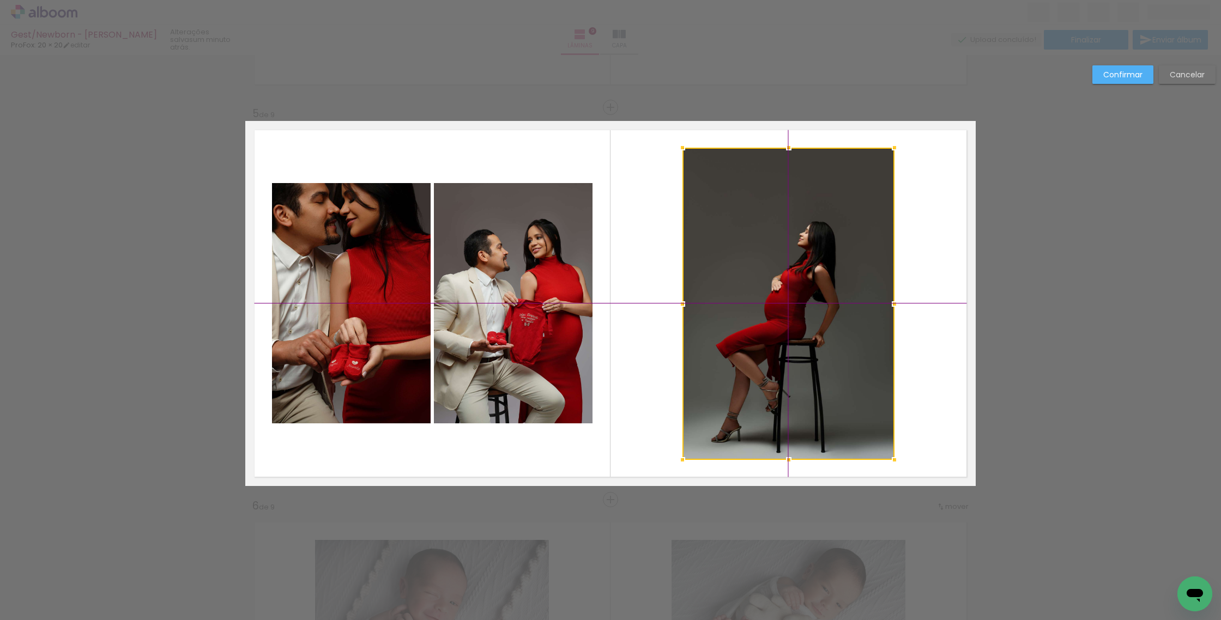
drag, startPoint x: 699, startPoint y: 321, endPoint x: 758, endPoint y: 313, distance: 59.4
click at [758, 313] on div at bounding box center [788, 304] width 212 height 312
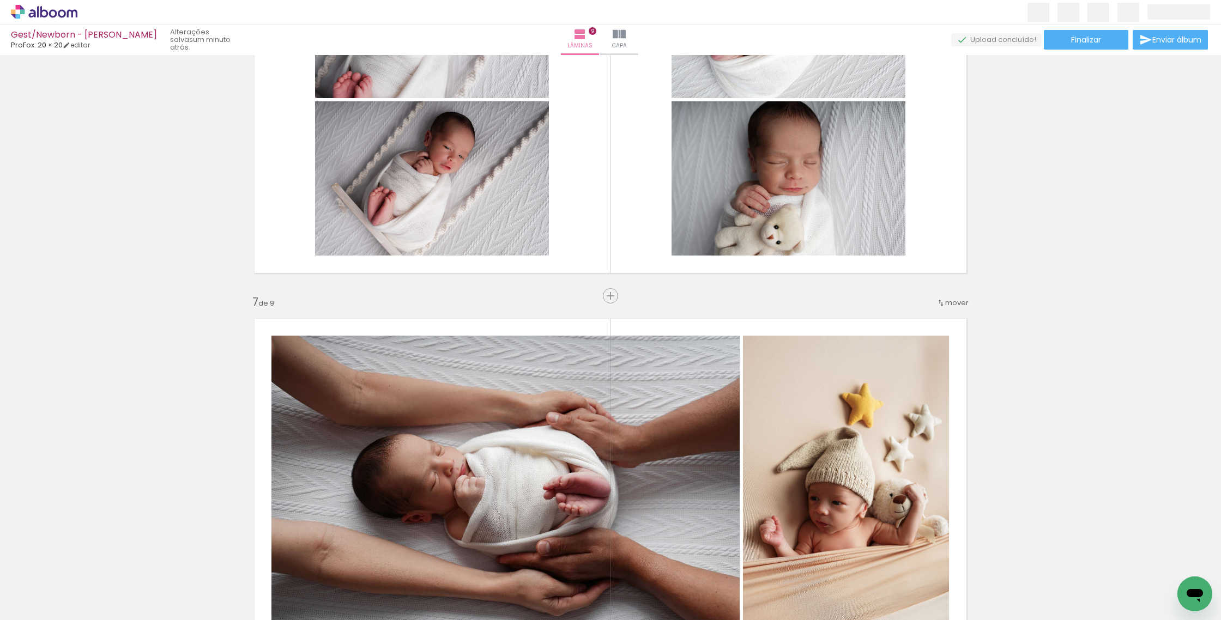
scroll to position [2031, 0]
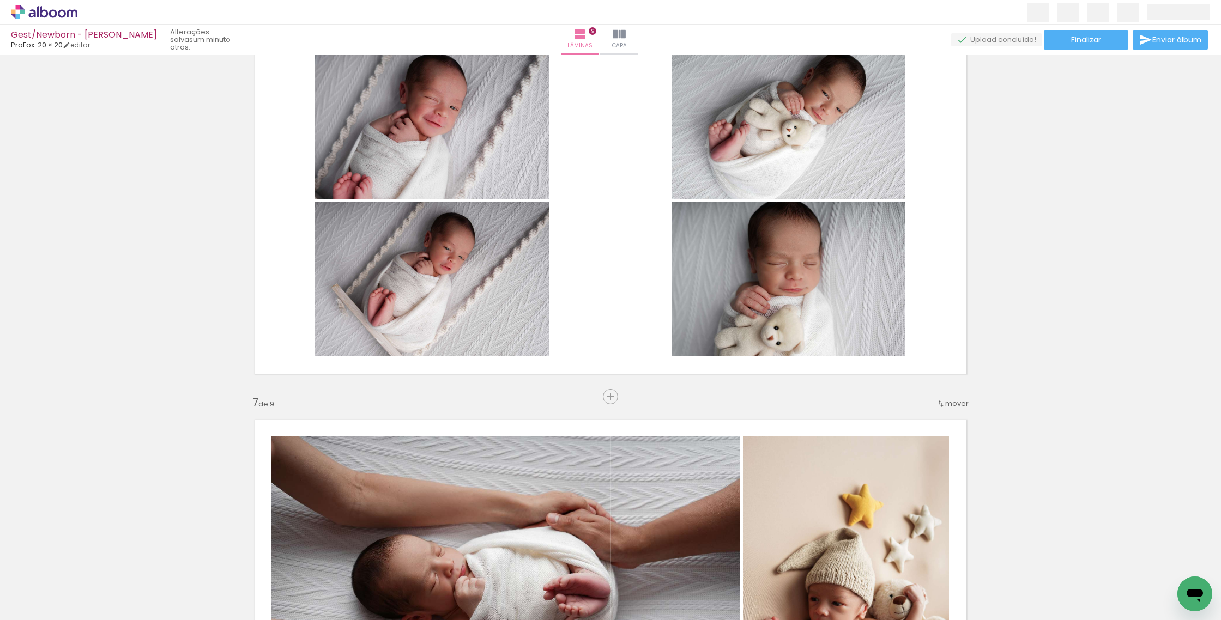
click at [950, 404] on span "mover" at bounding box center [956, 403] width 23 height 10
click at [932, 490] on paper-item "antes da 6" at bounding box center [925, 492] width 83 height 18
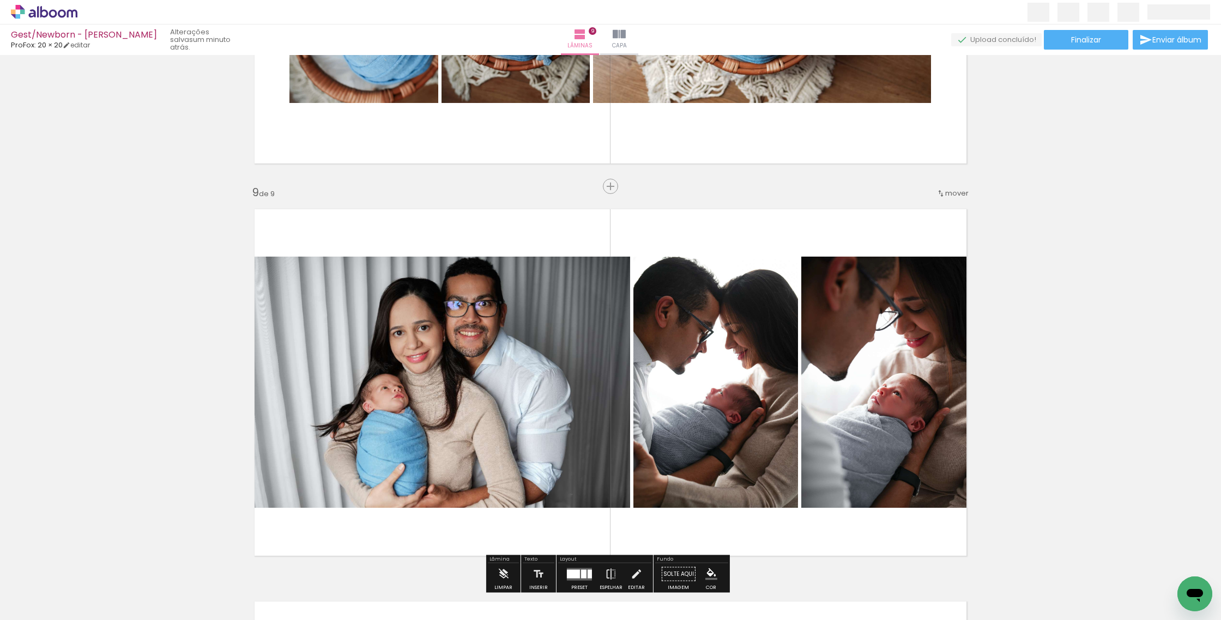
scroll to position [2731, 0]
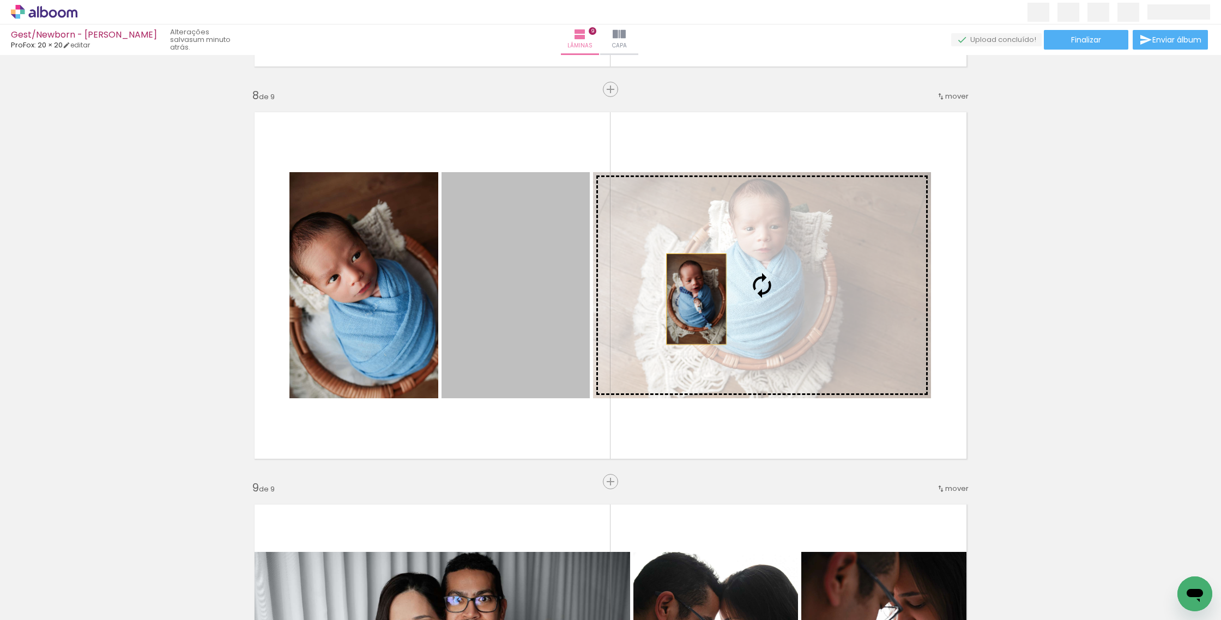
drag, startPoint x: 539, startPoint y: 297, endPoint x: 758, endPoint y: 303, distance: 219.2
click at [0, 0] on slot at bounding box center [0, 0] width 0 height 0
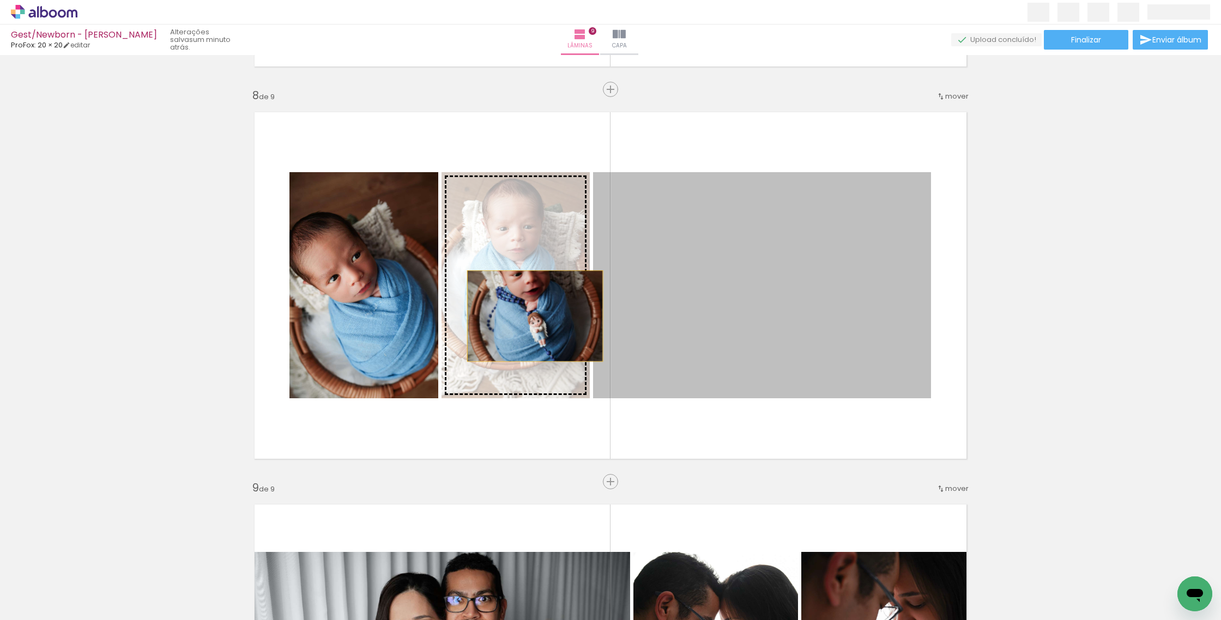
drag, startPoint x: 722, startPoint y: 319, endPoint x: 531, endPoint y: 316, distance: 190.8
click at [0, 0] on slot at bounding box center [0, 0] width 0 height 0
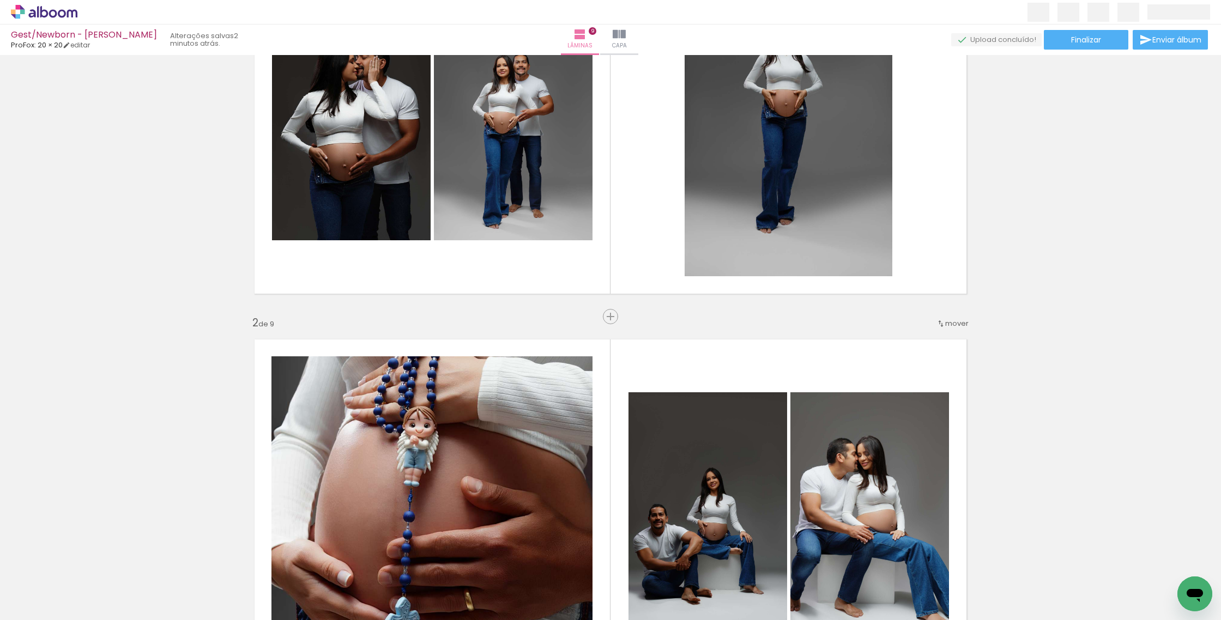
scroll to position [0, 0]
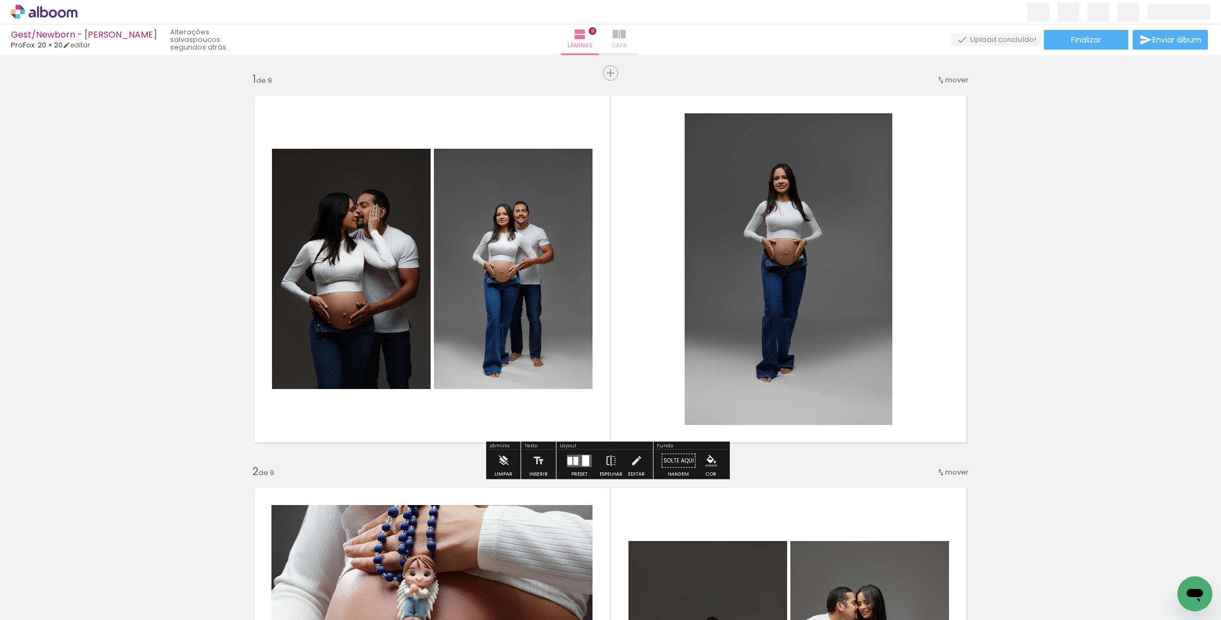
click at [626, 35] on iron-icon at bounding box center [619, 34] width 13 height 13
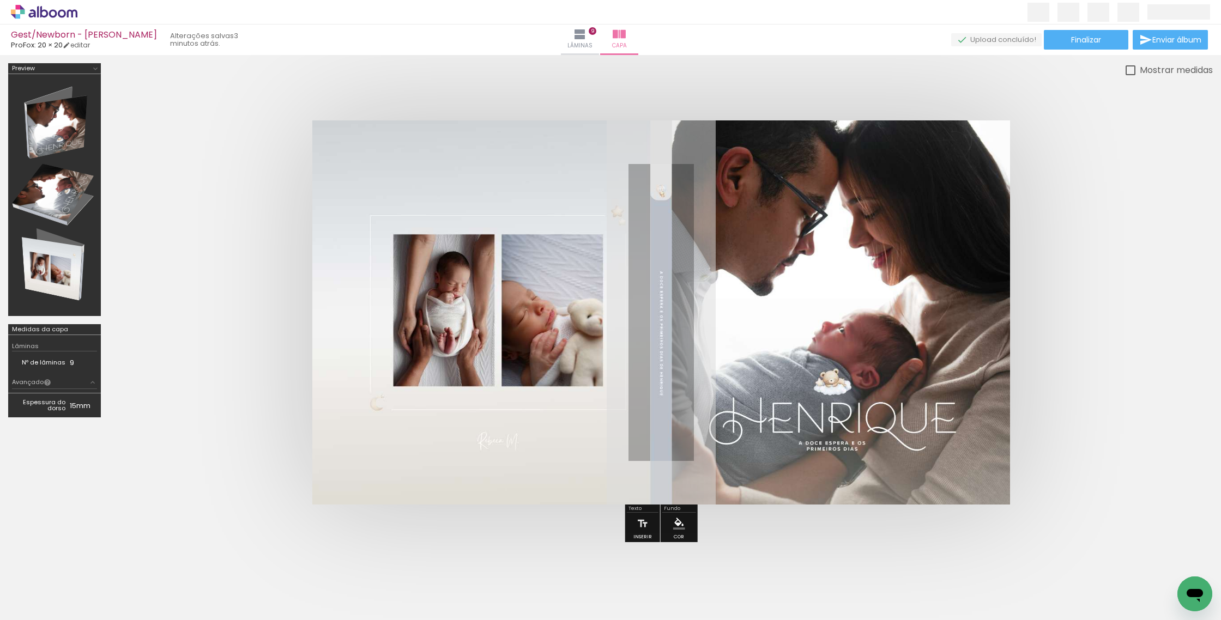
scroll to position [984, 0]
